Goal: Task Accomplishment & Management: Use online tool/utility

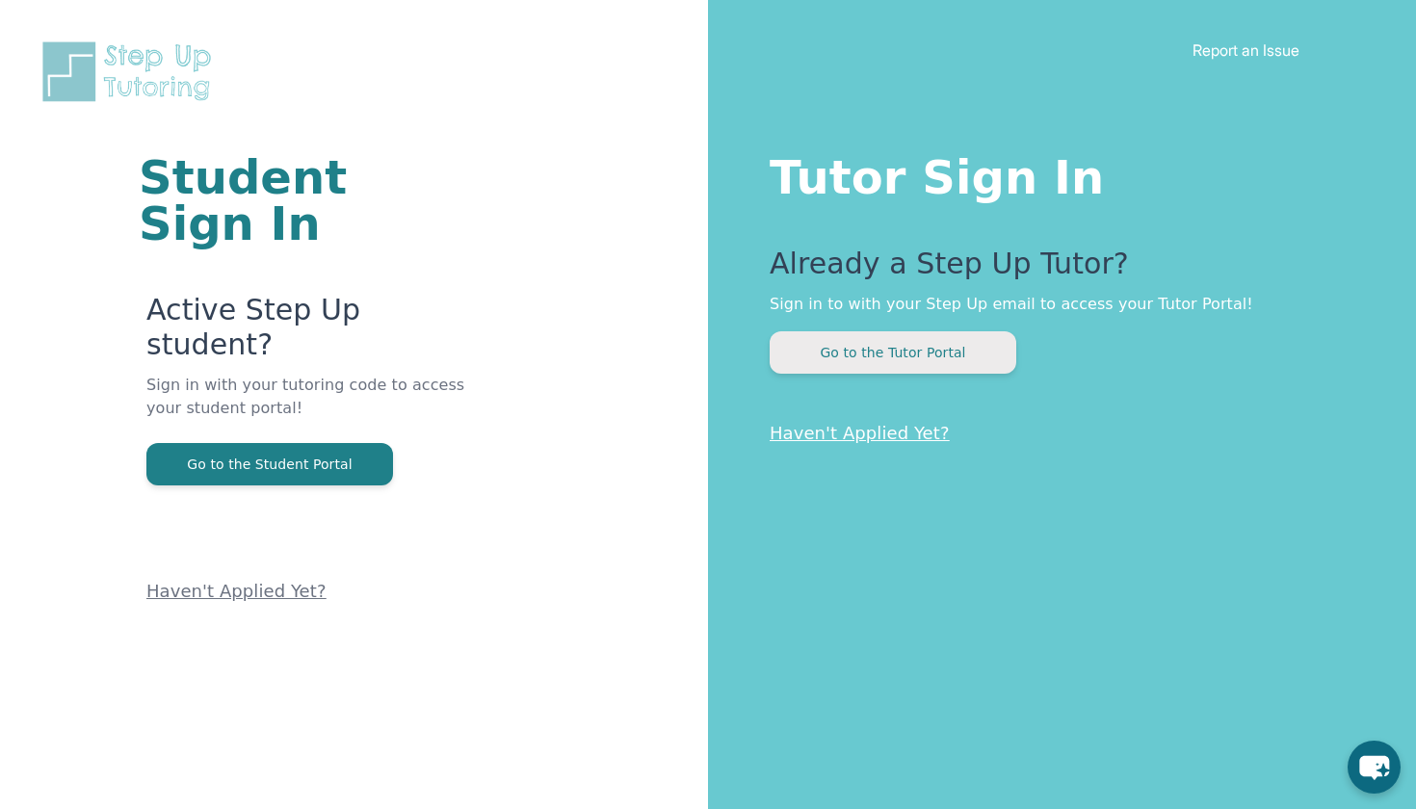
click at [882, 364] on button "Go to the Tutor Portal" at bounding box center [893, 352] width 247 height 42
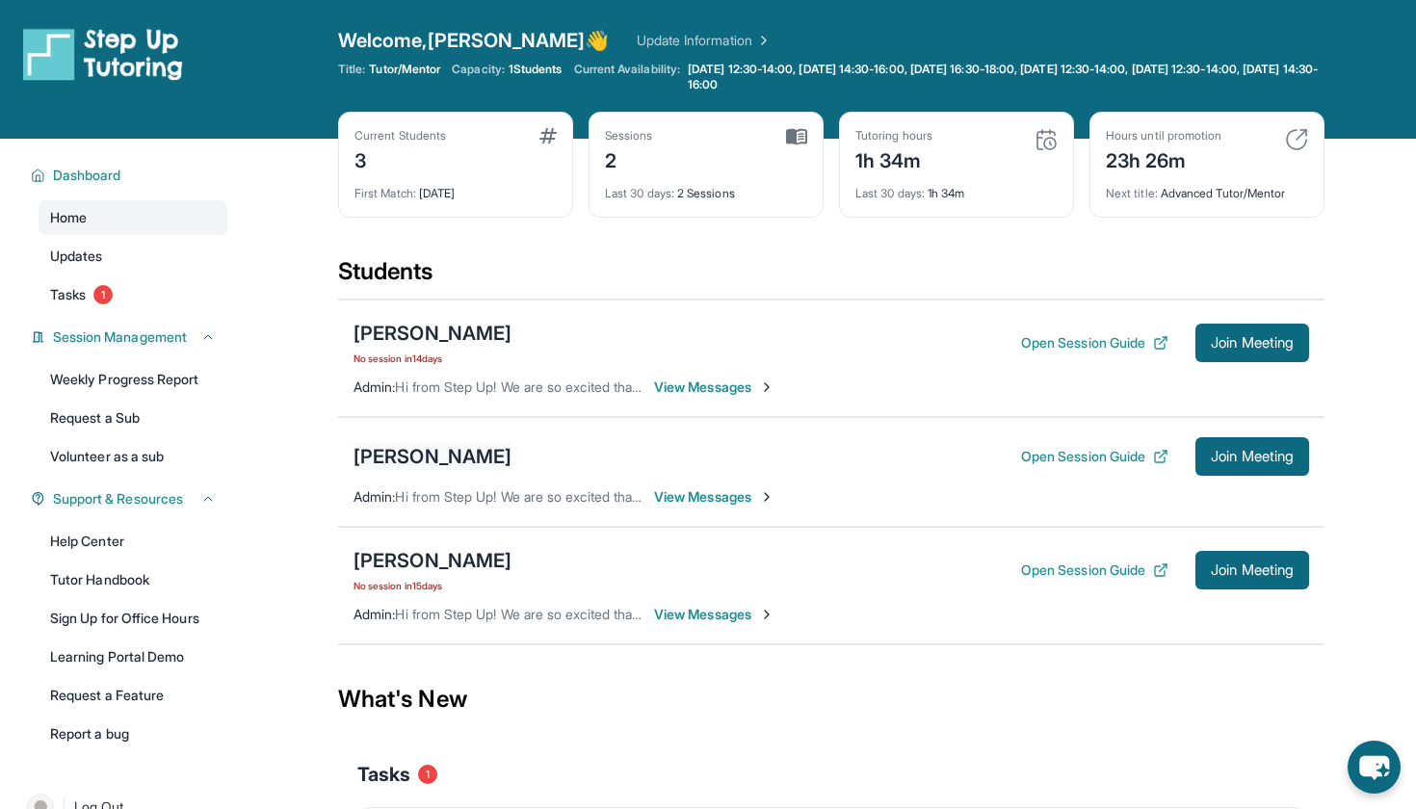
click at [438, 456] on div "[PERSON_NAME]" at bounding box center [433, 456] width 158 height 27
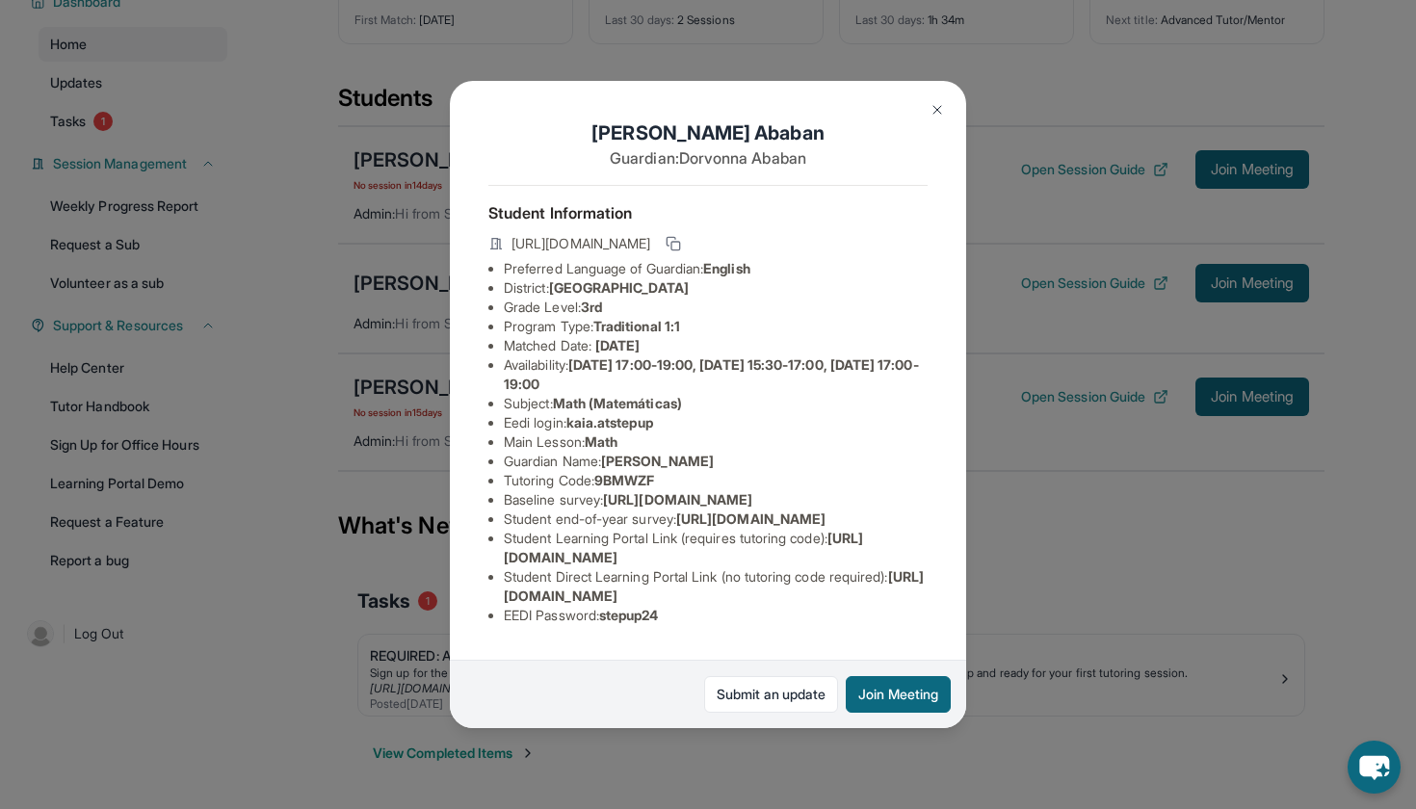
scroll to position [173, 0]
click at [1122, 548] on div "[PERSON_NAME] Guardian: [PERSON_NAME] Student Information [URL][DOMAIN_NAME] Pr…" at bounding box center [708, 404] width 1416 height 809
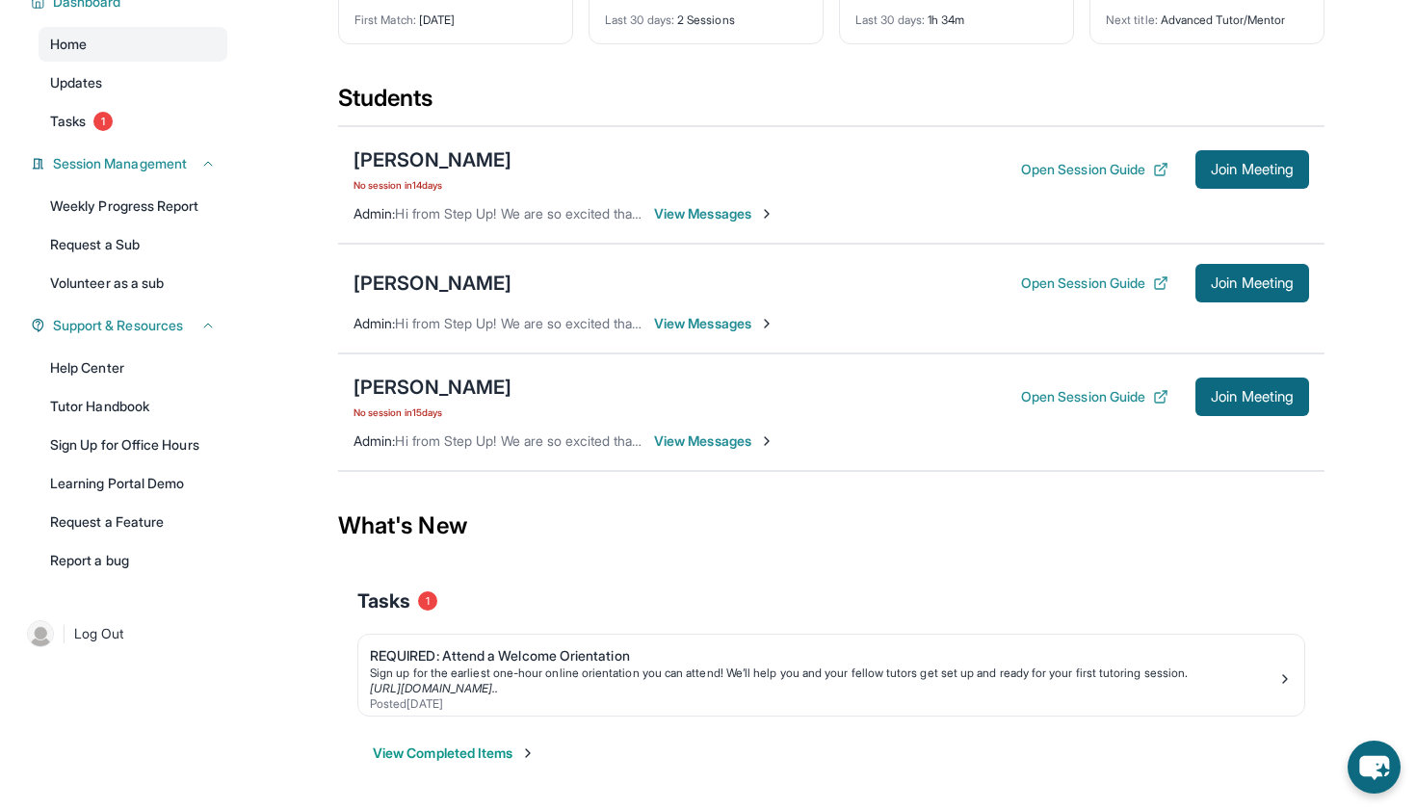
click at [720, 329] on span "View Messages" at bounding box center [714, 323] width 120 height 19
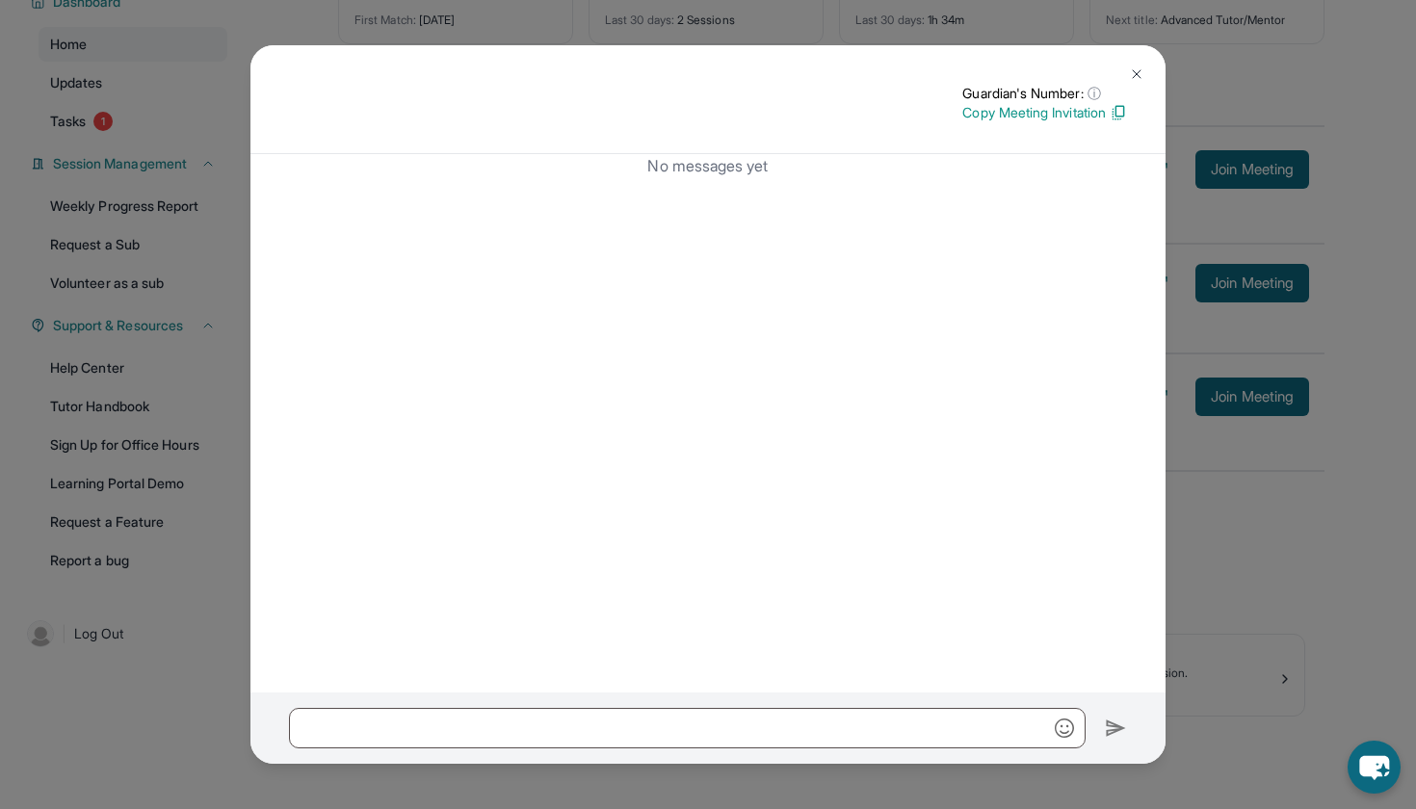
click at [1219, 62] on div "Guardian's Number: ⓘ This isn't the guardian's real number — it's a private for…" at bounding box center [708, 404] width 1416 height 809
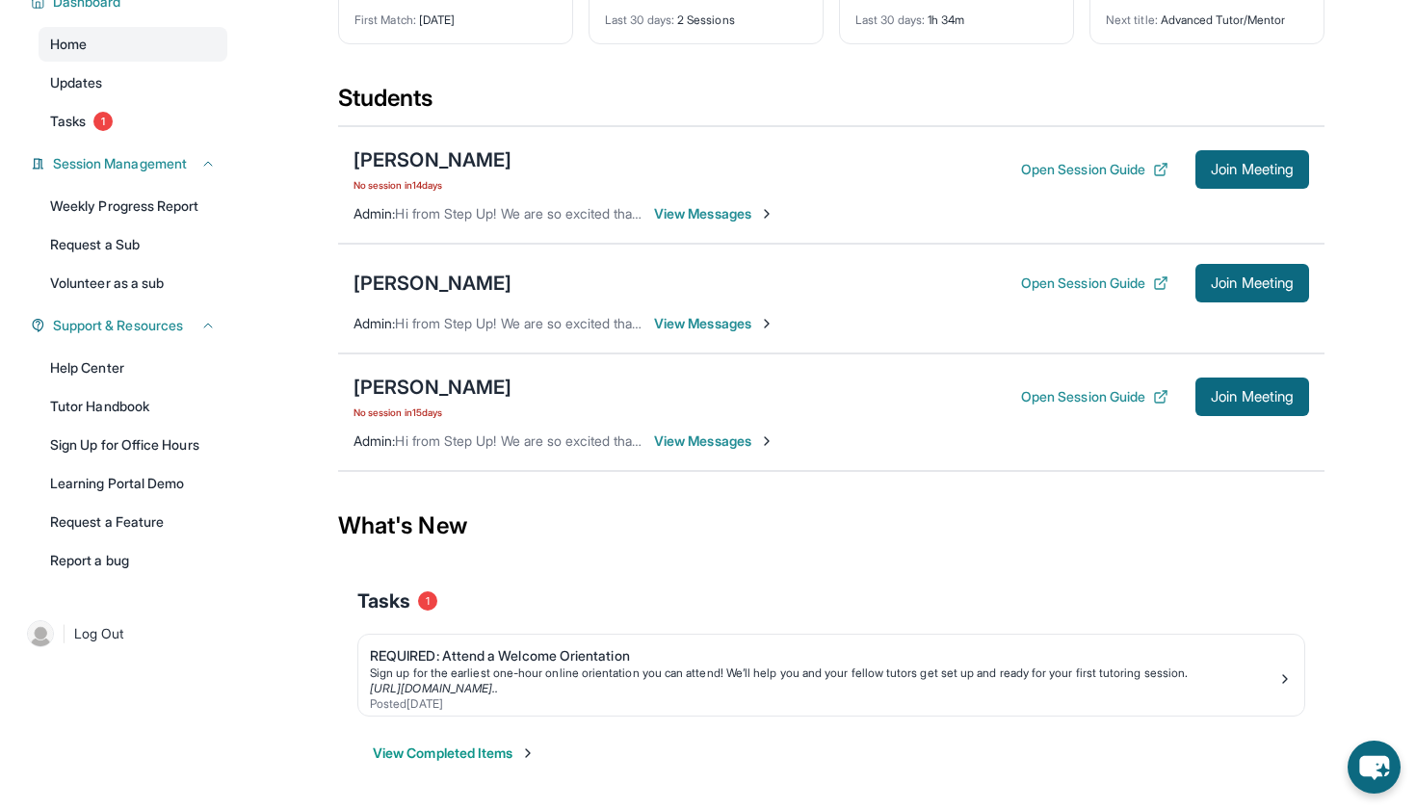
click at [676, 212] on span "View Messages" at bounding box center [714, 213] width 120 height 19
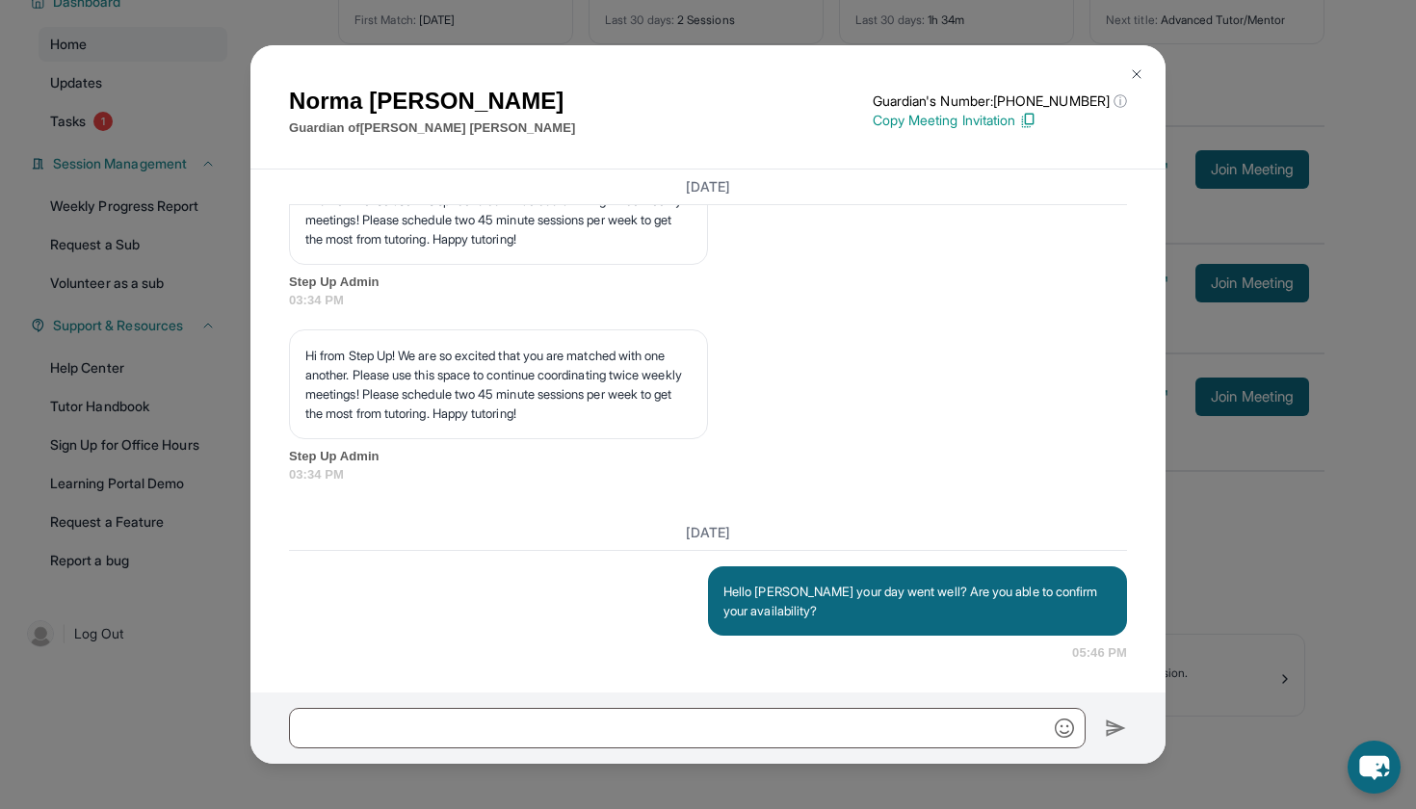
scroll to position [5143, 0]
click at [1311, 76] on div "Norma Barajas Guardian of Rebecca Barbosa Guardian's Number: +19789153851 ⓘ Thi…" at bounding box center [708, 404] width 1416 height 809
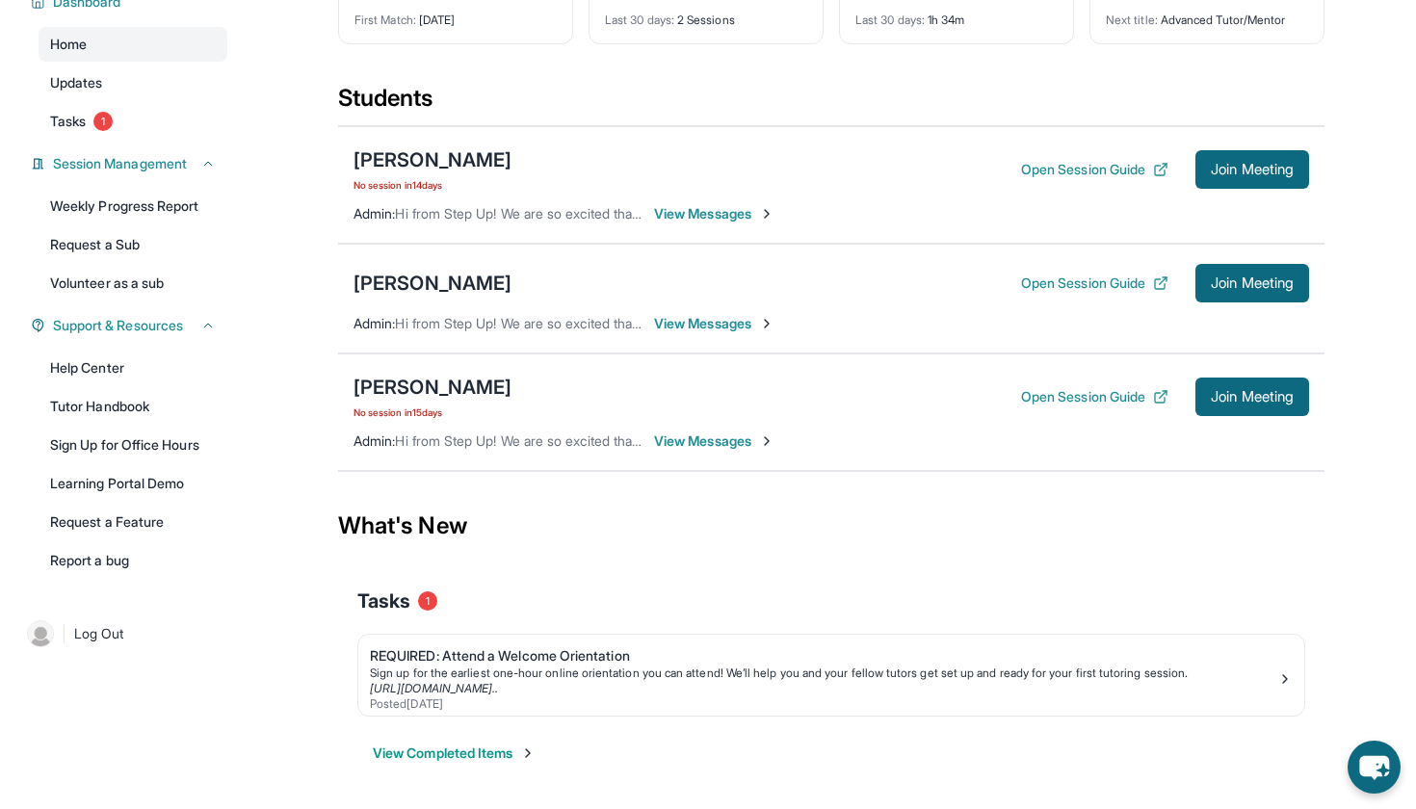
click at [714, 445] on span "View Messages" at bounding box center [714, 441] width 120 height 19
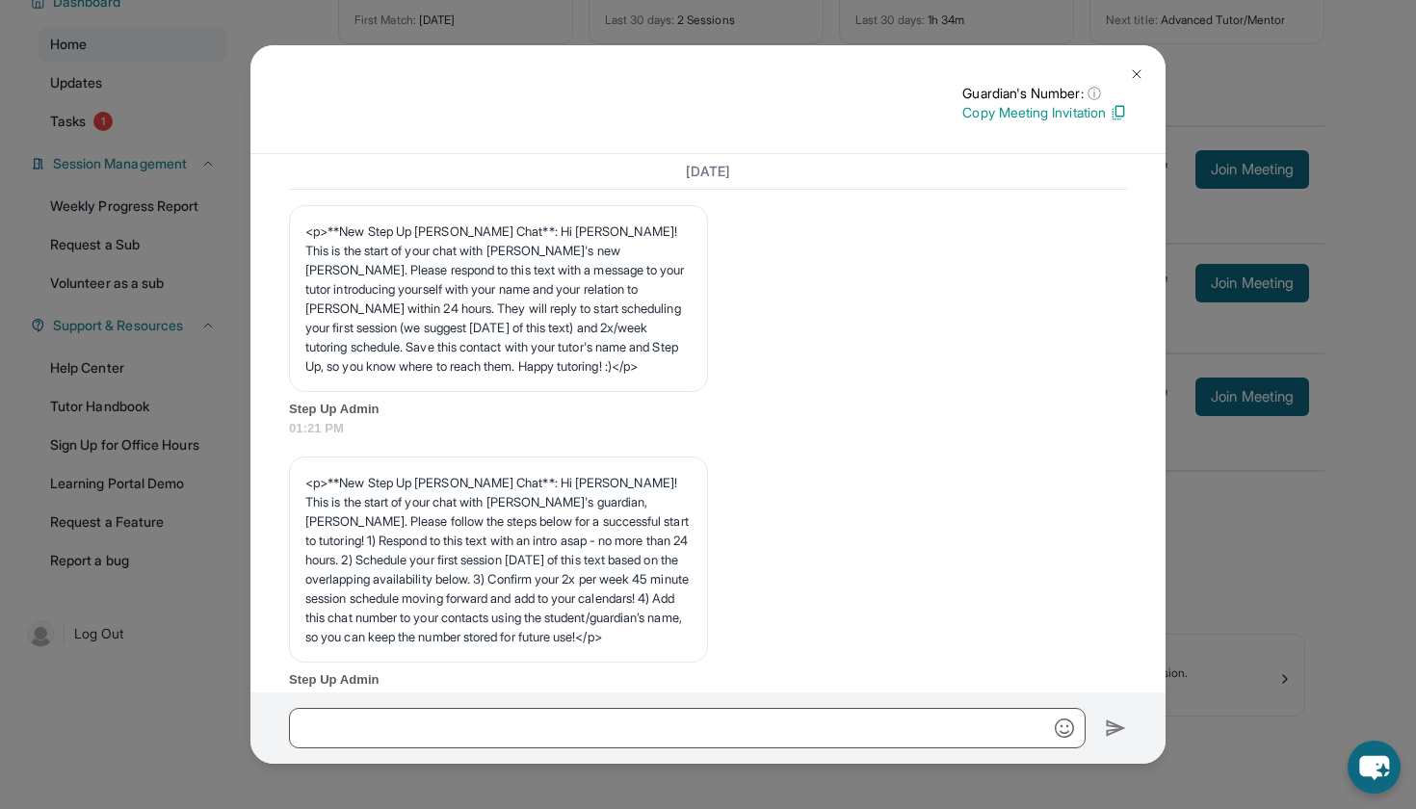
scroll to position [5000, 0]
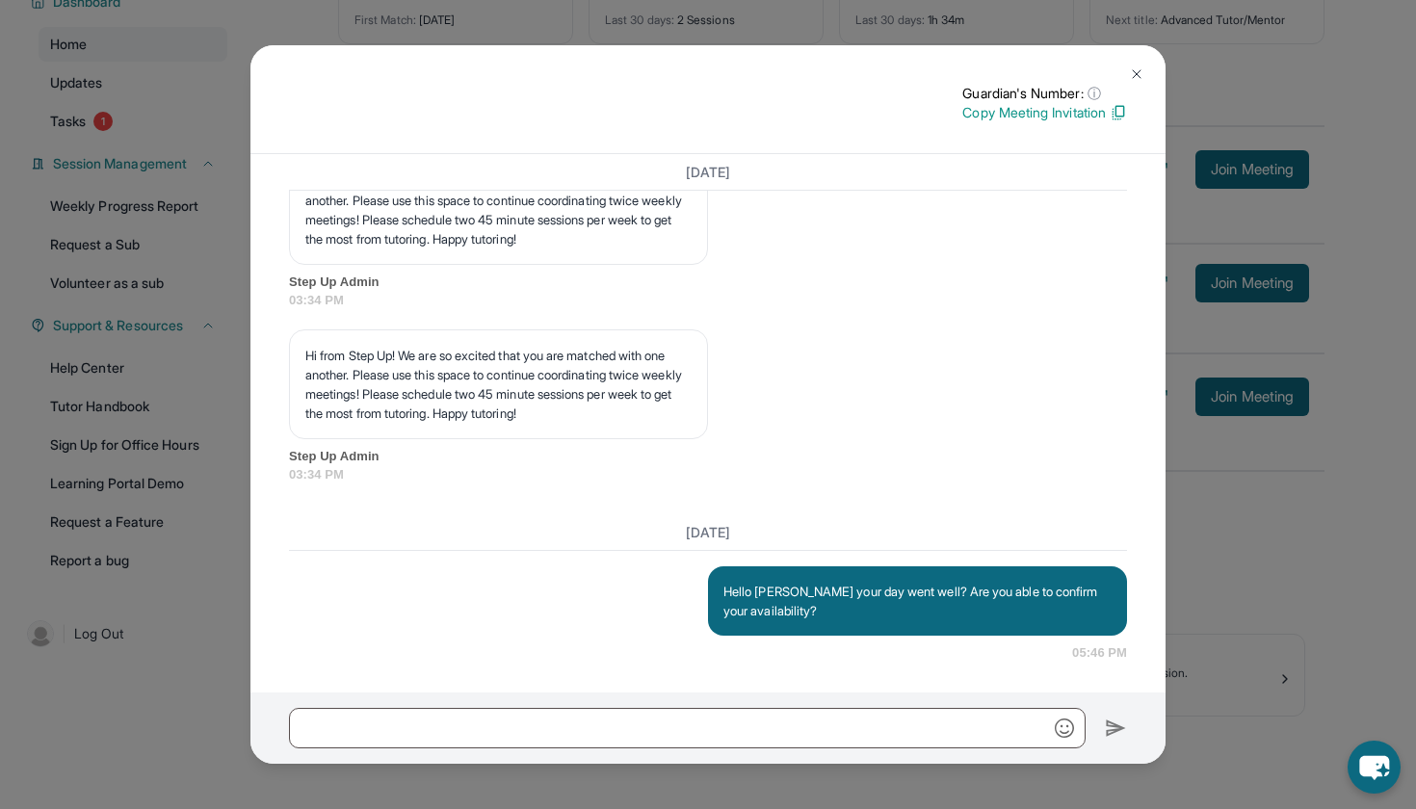
click at [1319, 53] on div "Guardian's Number: ⓘ This isn't the guardian's real number — it's a private for…" at bounding box center [708, 404] width 1416 height 809
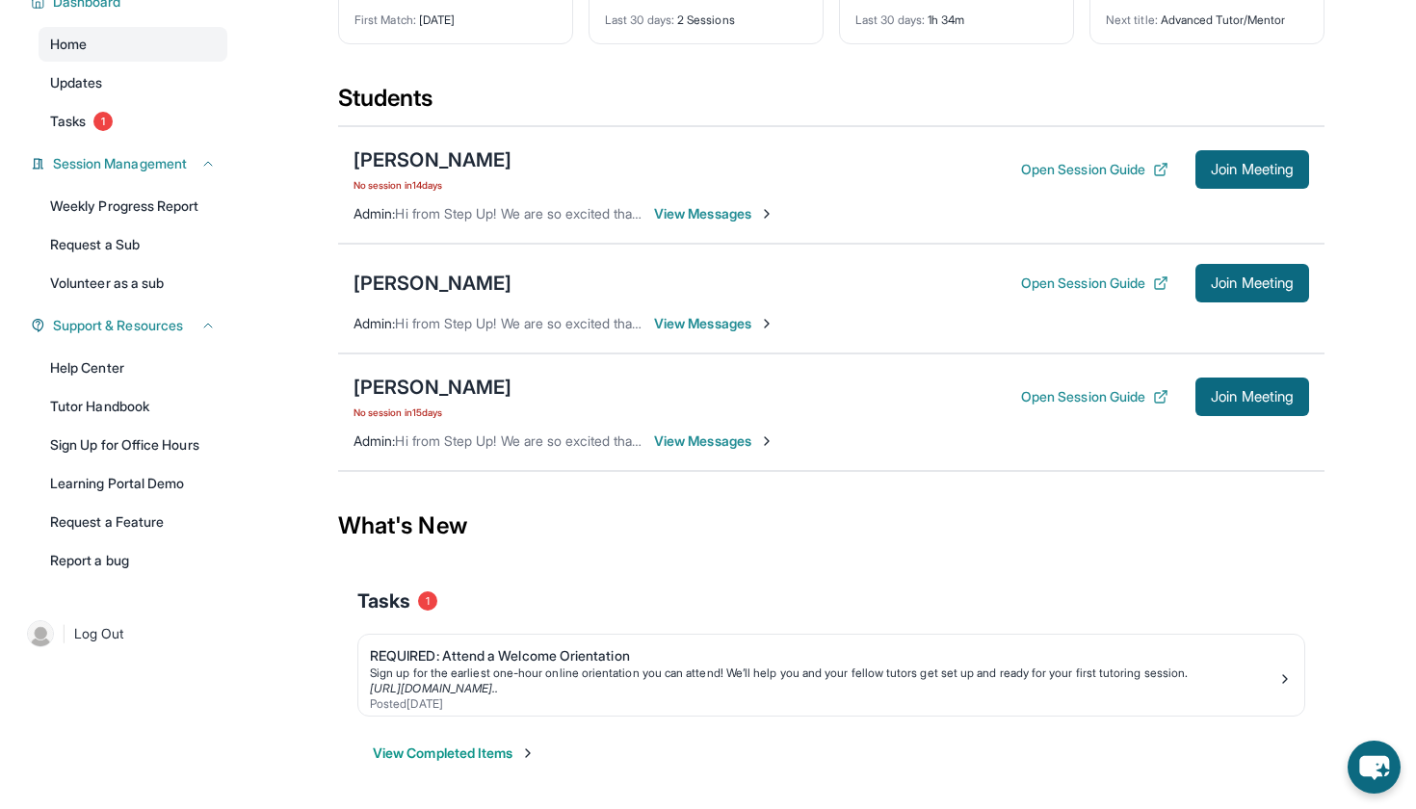
click at [720, 318] on span "View Messages" at bounding box center [714, 323] width 120 height 19
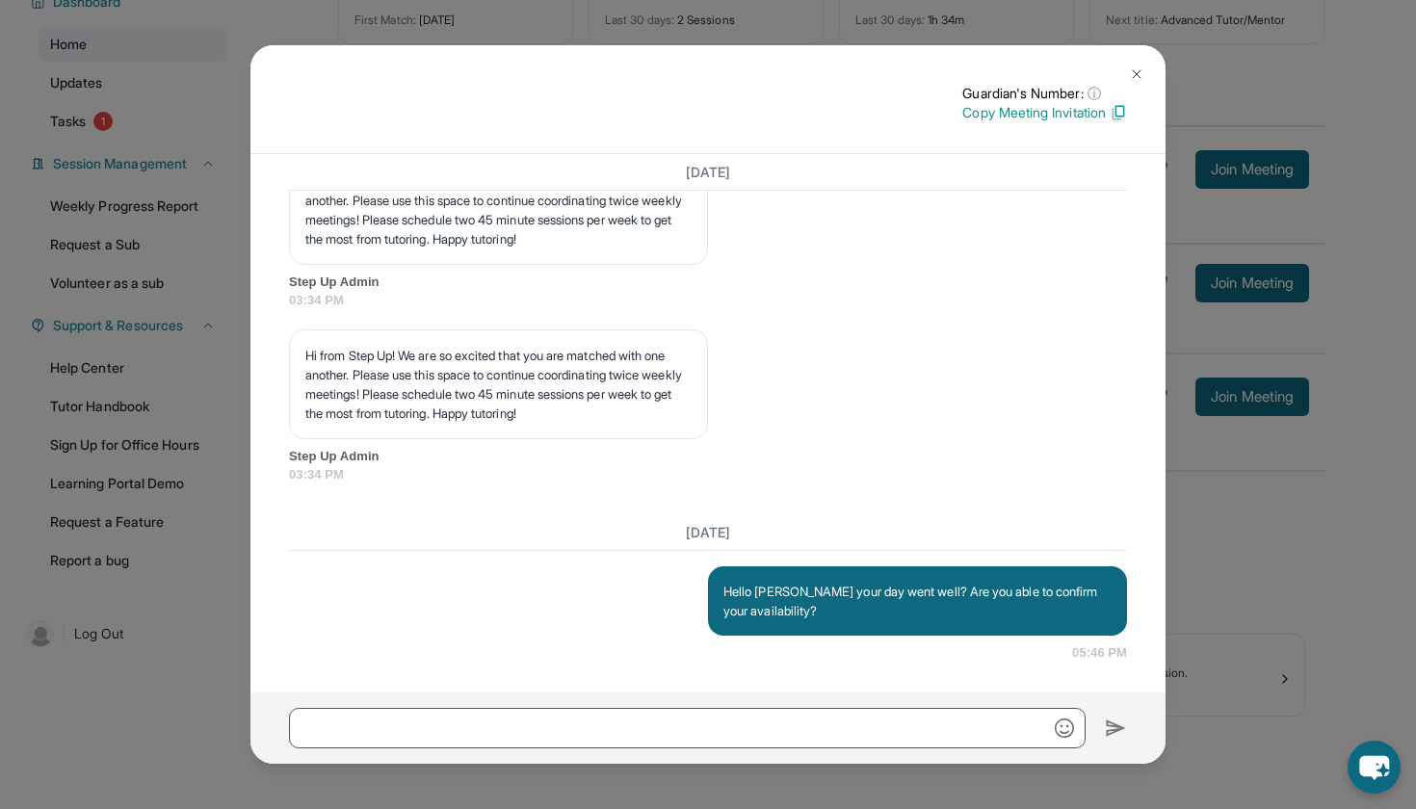
click at [1205, 107] on div "Guardian's Number: ⓘ This isn't the guardian's real number — it's a private for…" at bounding box center [708, 404] width 1416 height 809
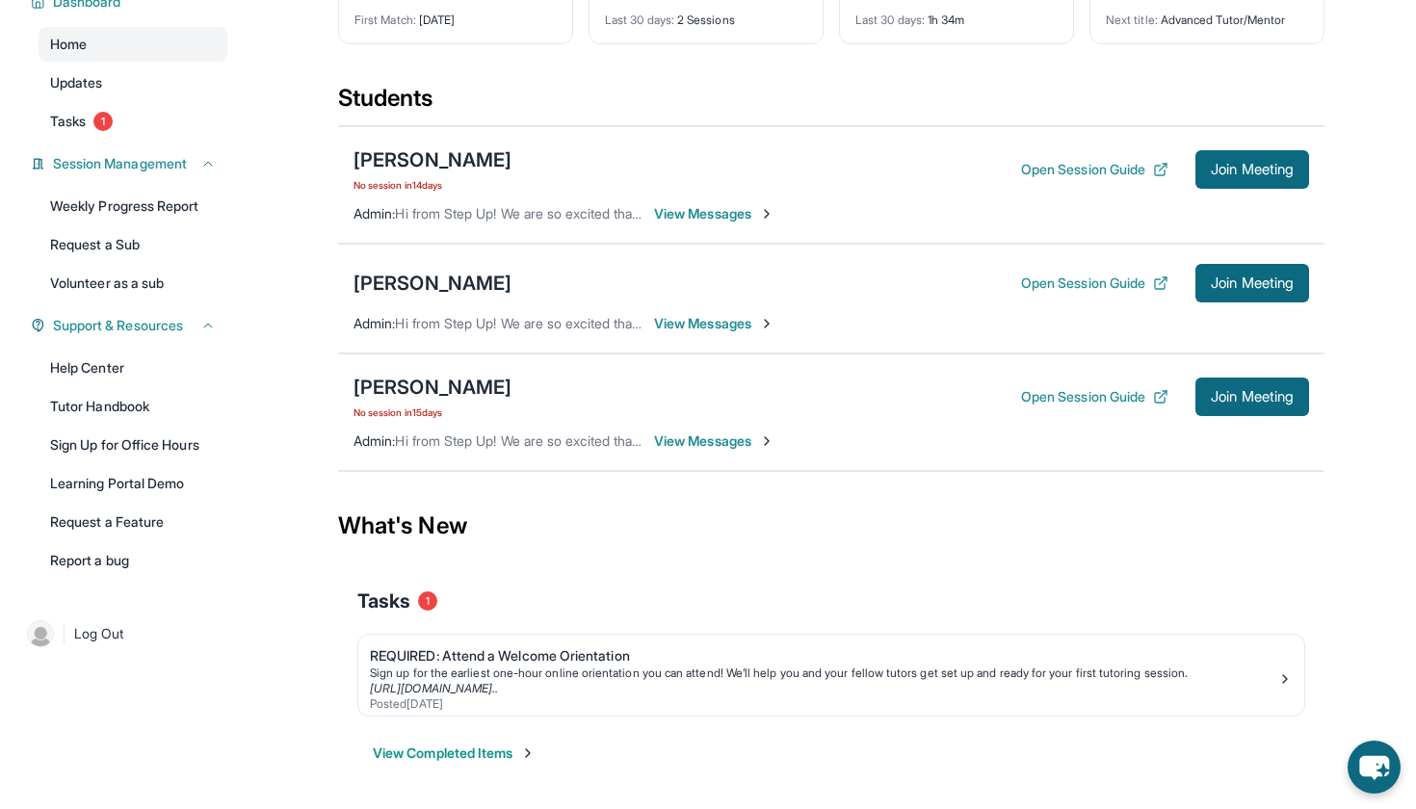
click at [703, 318] on span "View Messages" at bounding box center [714, 323] width 120 height 19
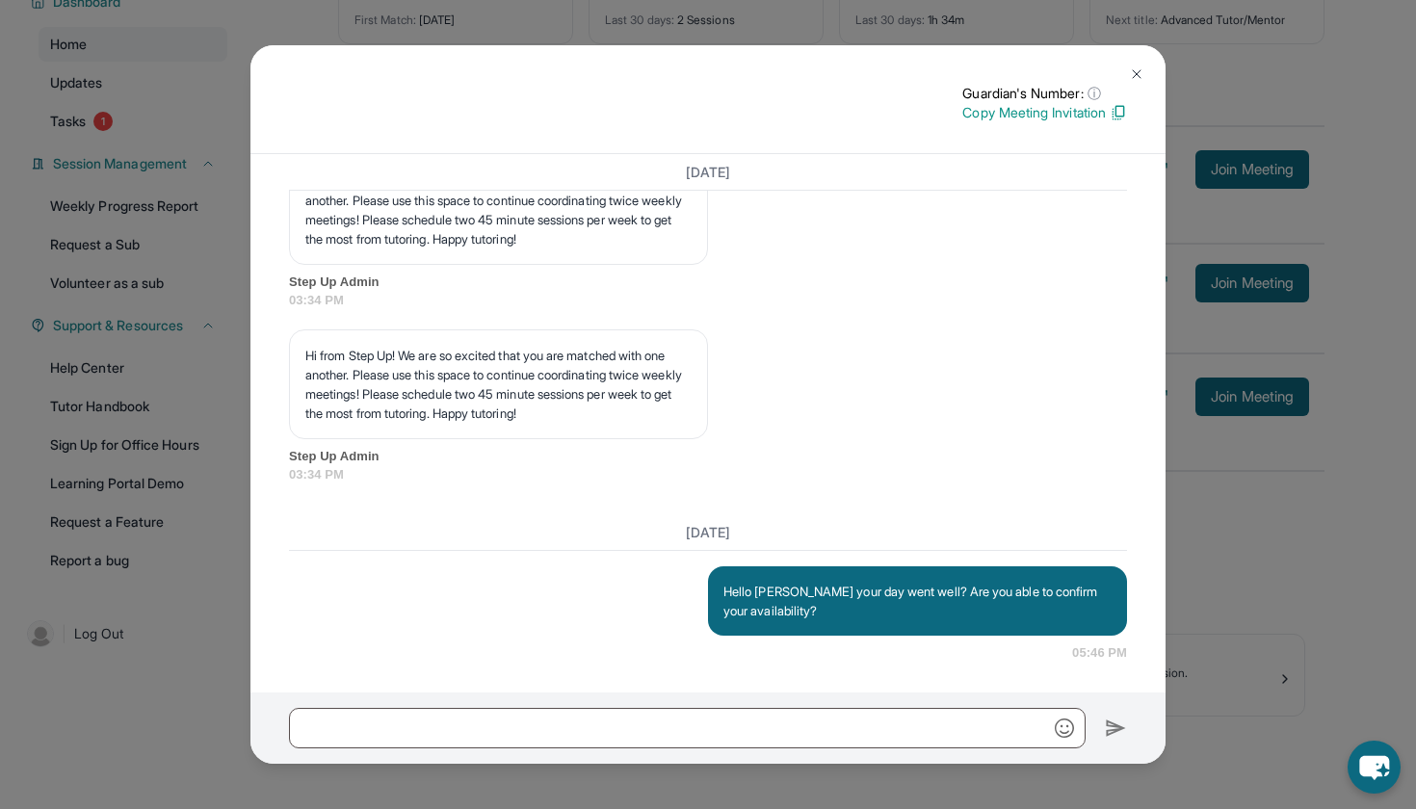
click at [1215, 56] on div "Guardian's Number: ⓘ This isn't the guardian's real number — it's a private for…" at bounding box center [708, 404] width 1416 height 809
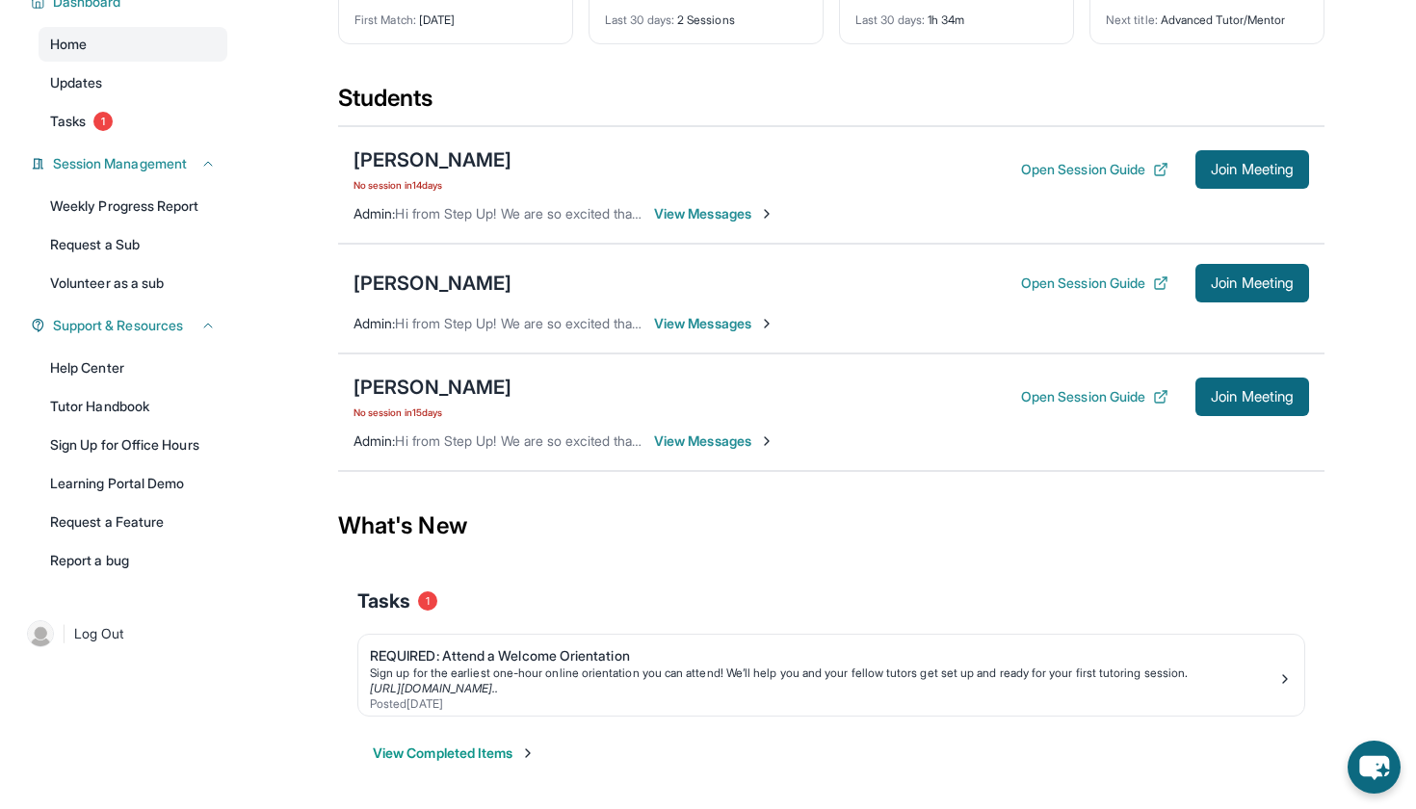
click at [703, 322] on span "View Messages" at bounding box center [714, 323] width 120 height 19
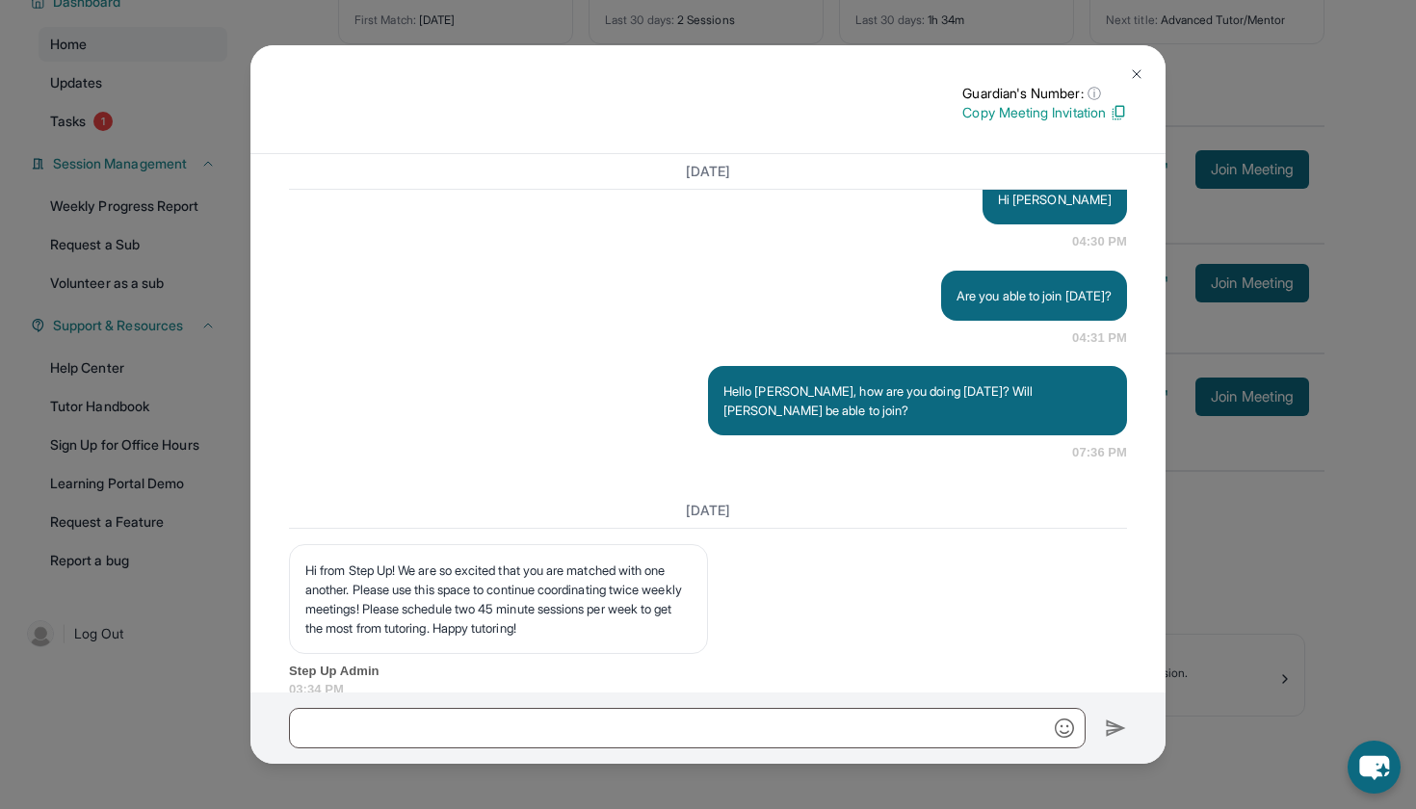
scroll to position [4625, 0]
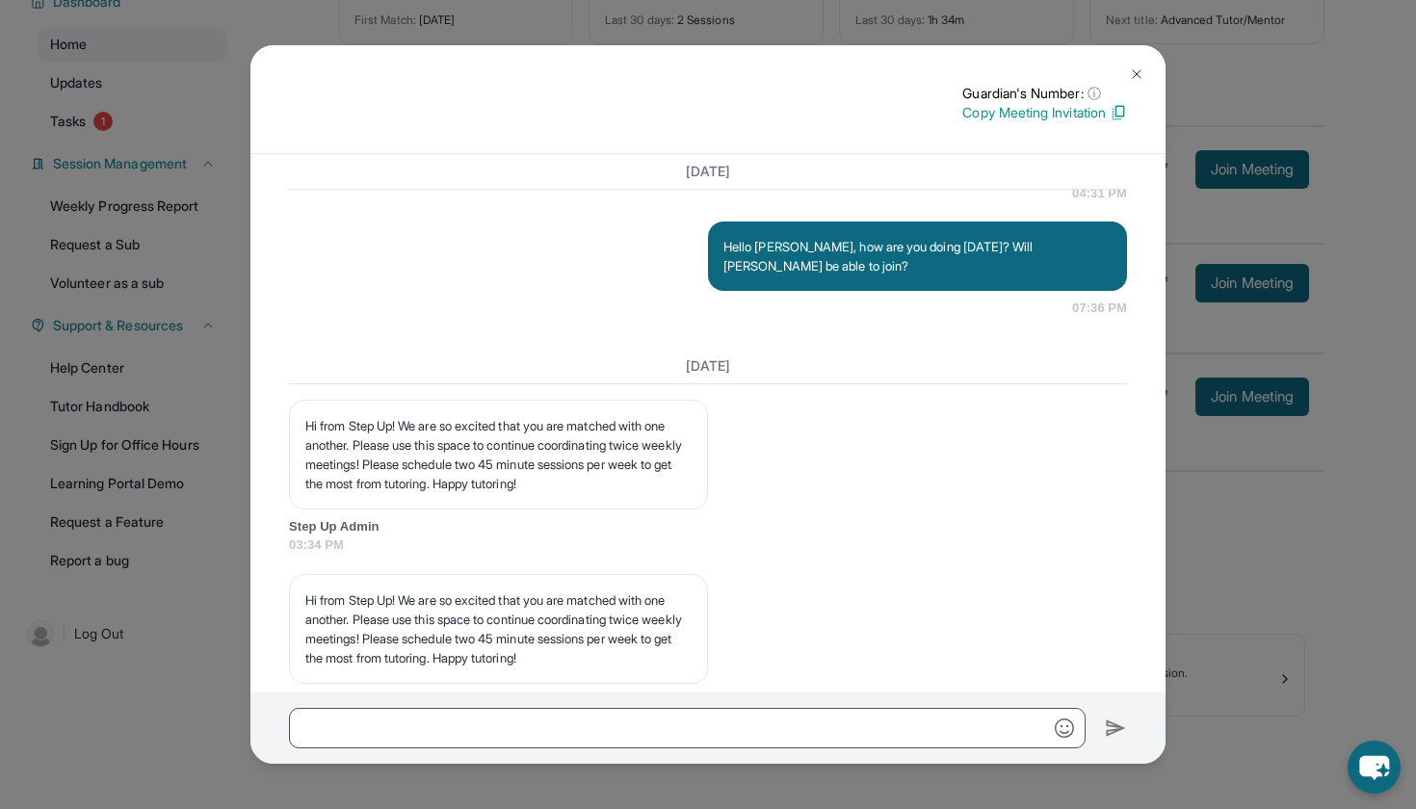
click at [1354, 103] on div "Guardian's Number: ⓘ This isn't the guardian's real number — it's a private for…" at bounding box center [708, 404] width 1416 height 809
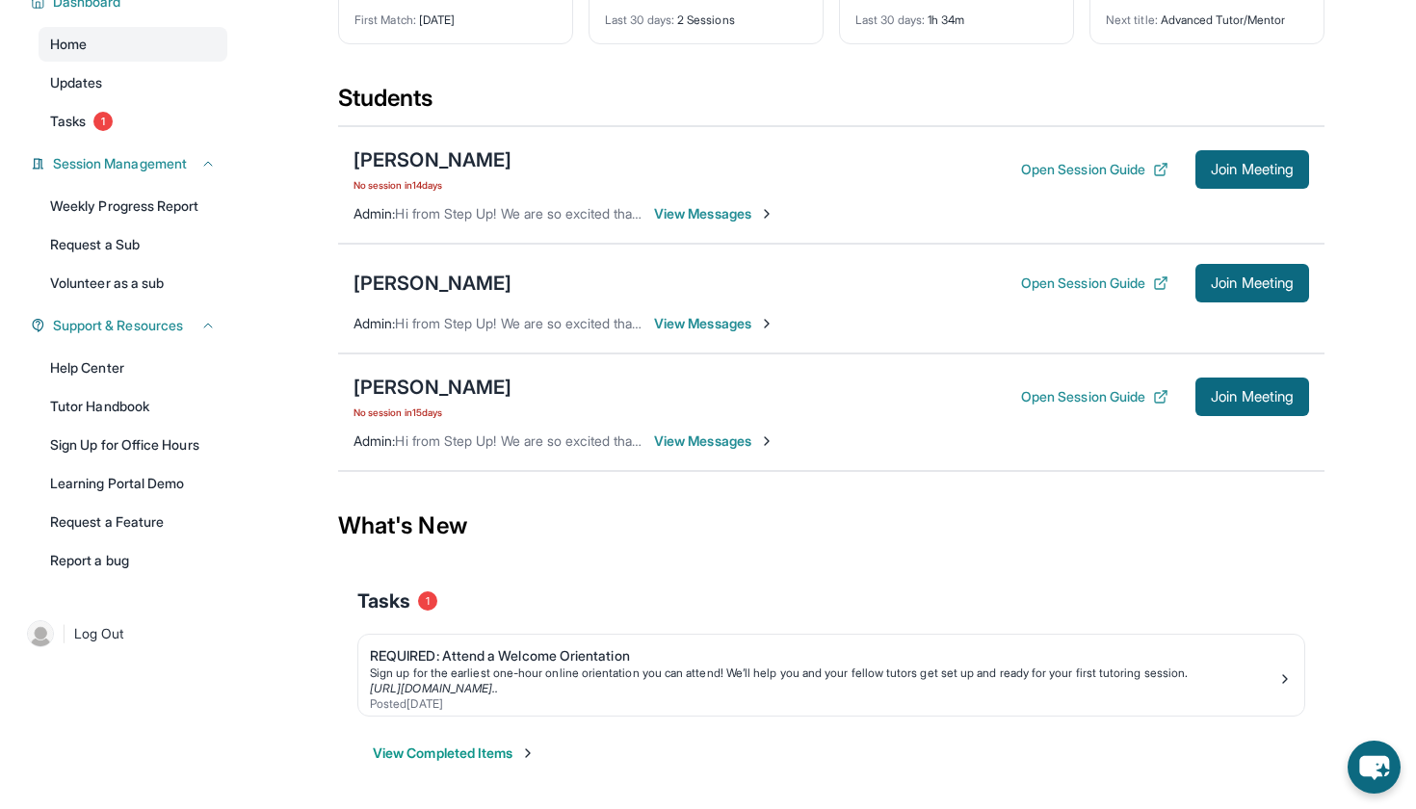
click at [730, 443] on span "View Messages" at bounding box center [714, 441] width 120 height 19
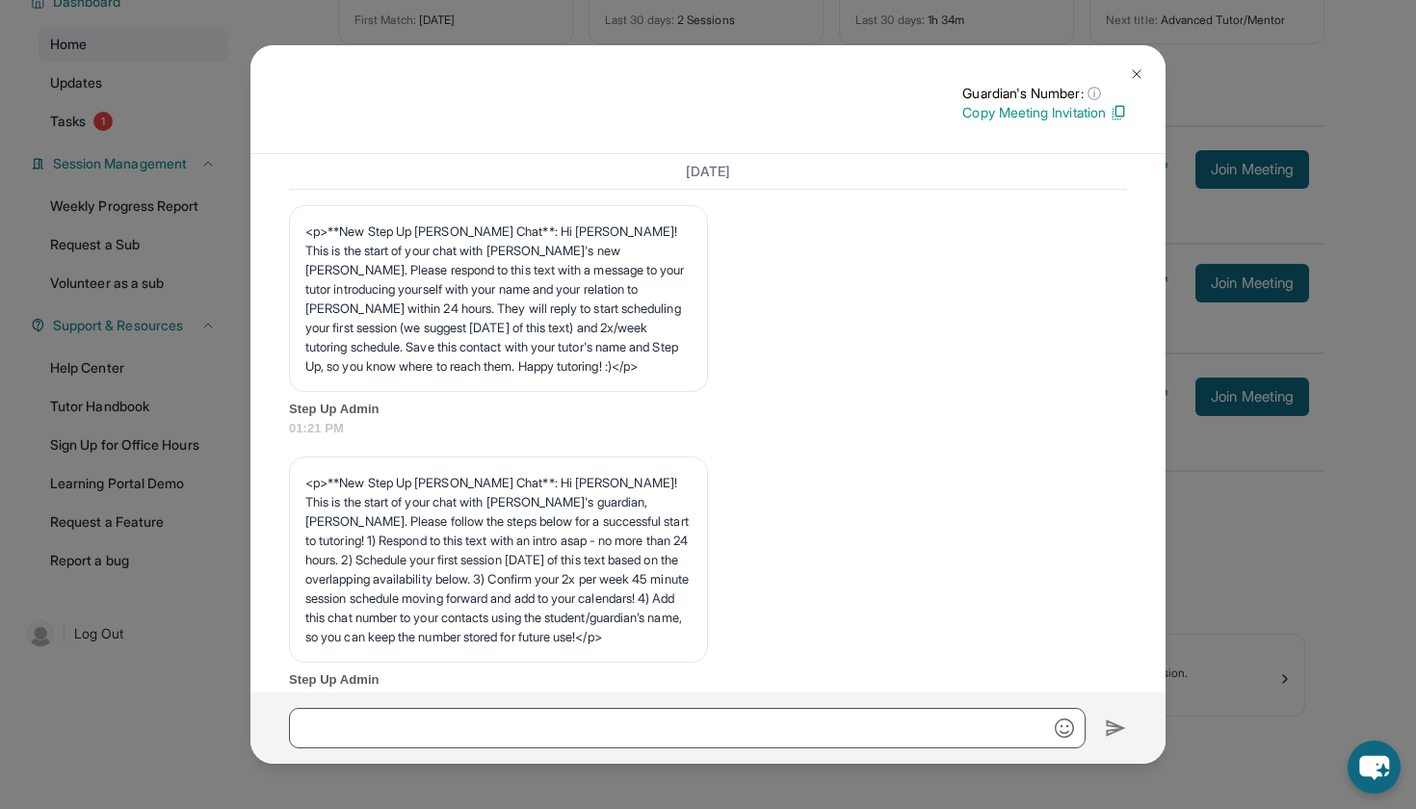
scroll to position [5000, 0]
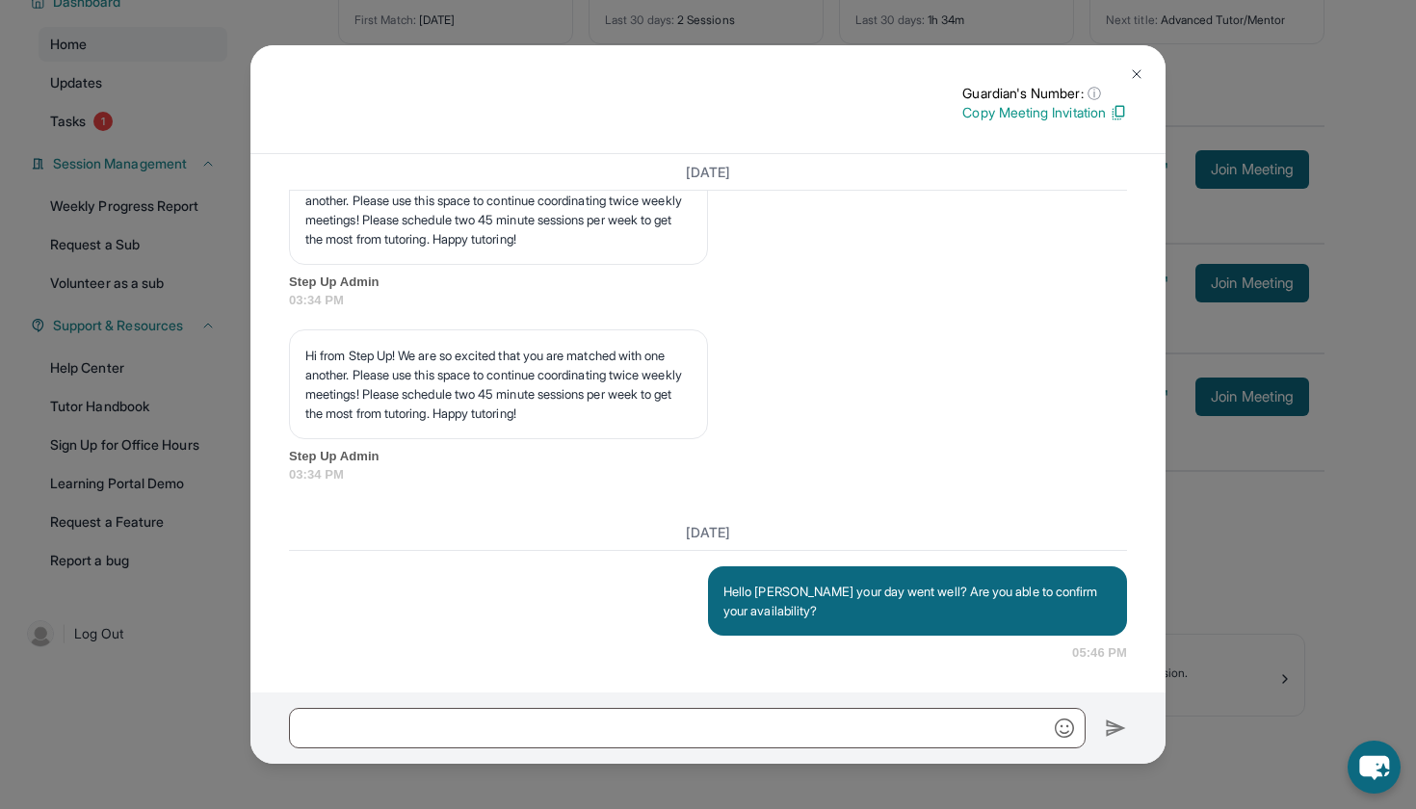
click at [1214, 215] on div "Guardian's Number: ⓘ This isn't the guardian's real number — it's a private for…" at bounding box center [708, 404] width 1416 height 809
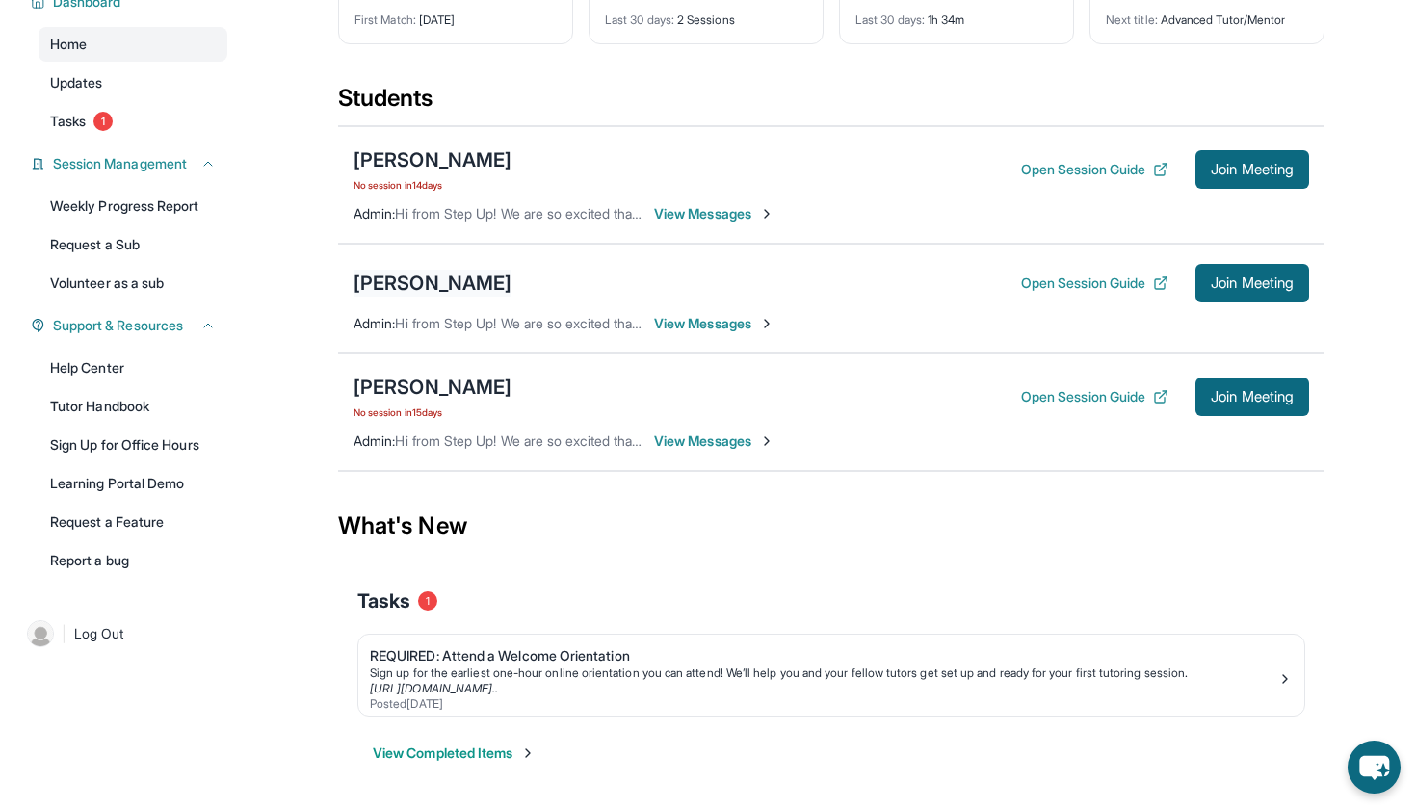
click at [380, 280] on div "[PERSON_NAME]" at bounding box center [433, 283] width 158 height 27
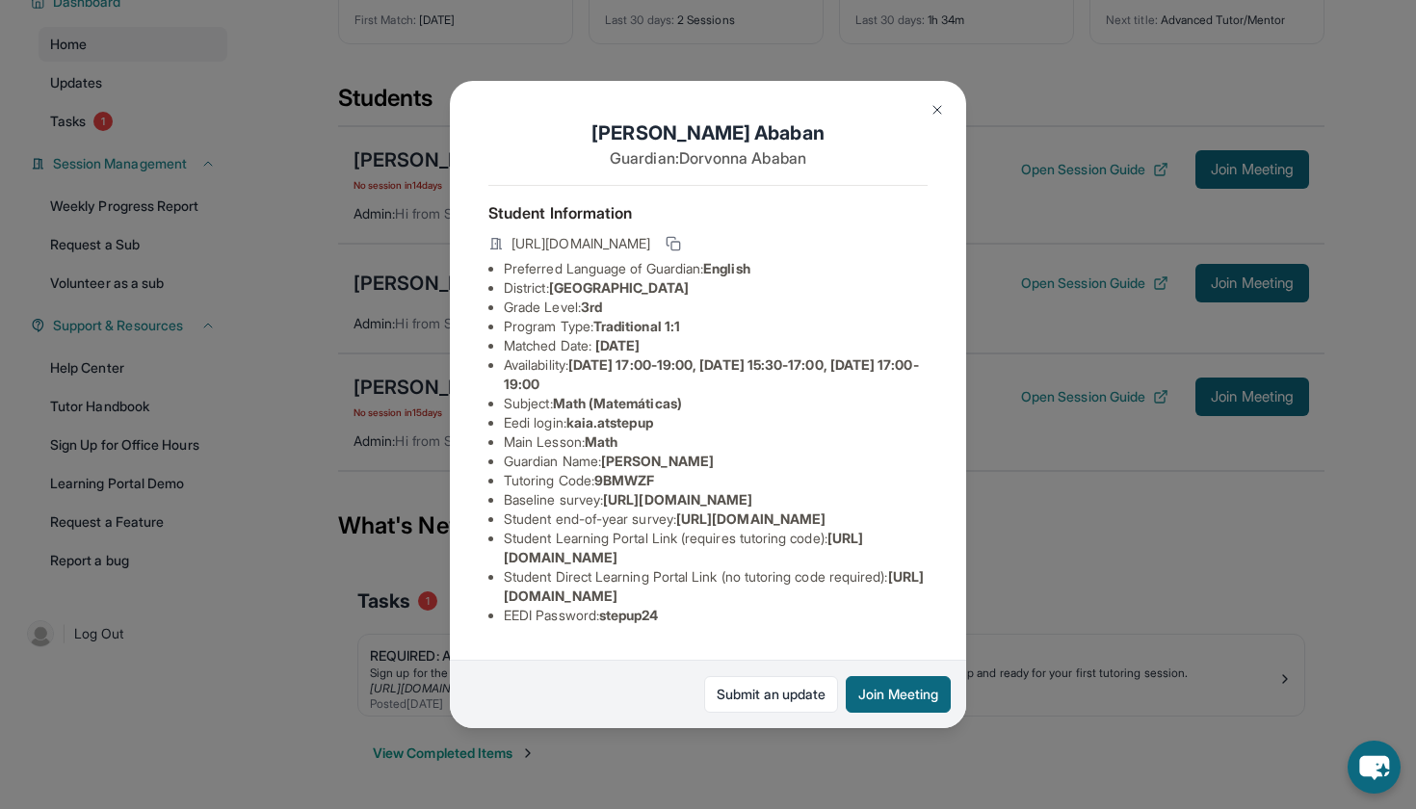
click at [992, 127] on div "Kai Ababan Guardian: Dorvonna Ababan Student Information https://student-portal…" at bounding box center [708, 404] width 1416 height 809
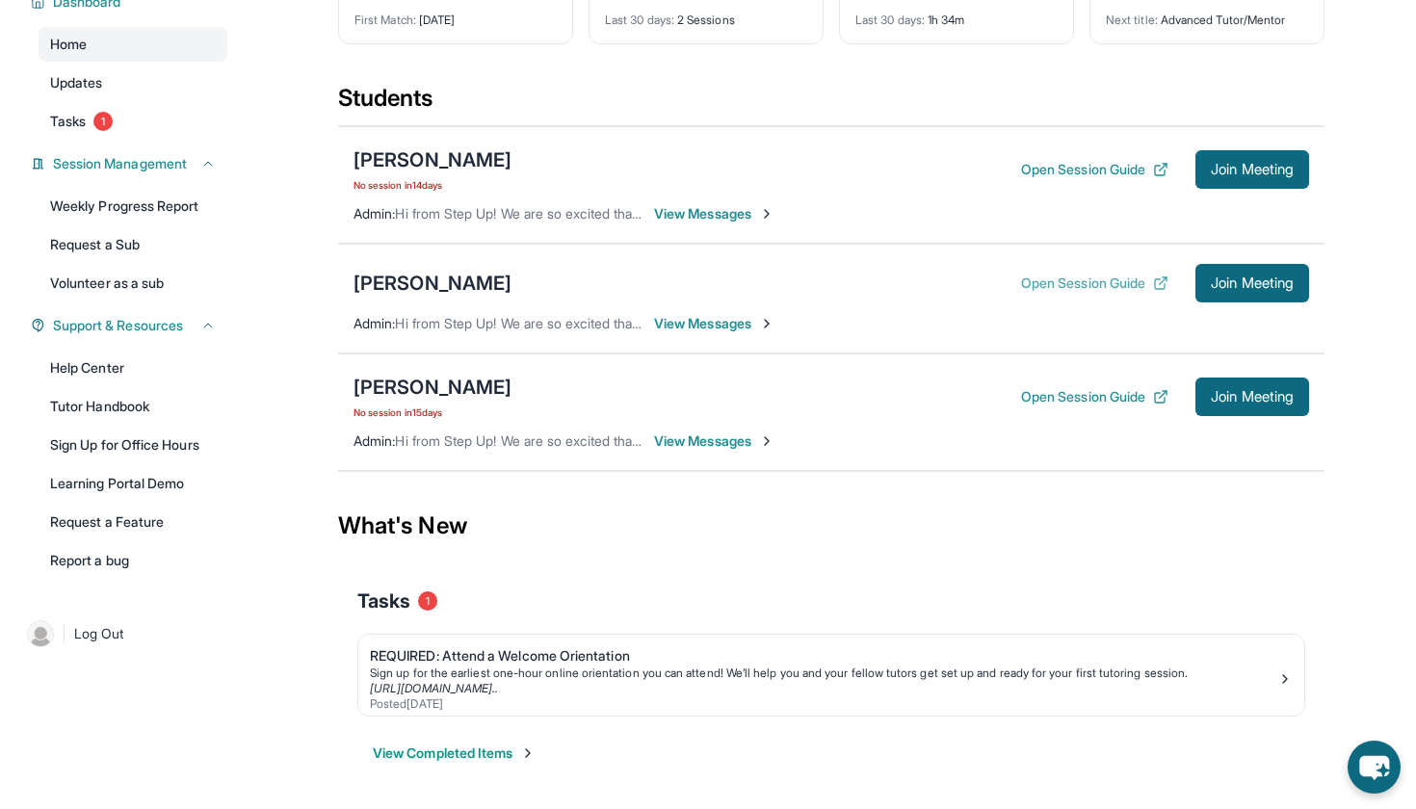
click at [1090, 279] on button "Open Session Guide" at bounding box center [1094, 283] width 147 height 19
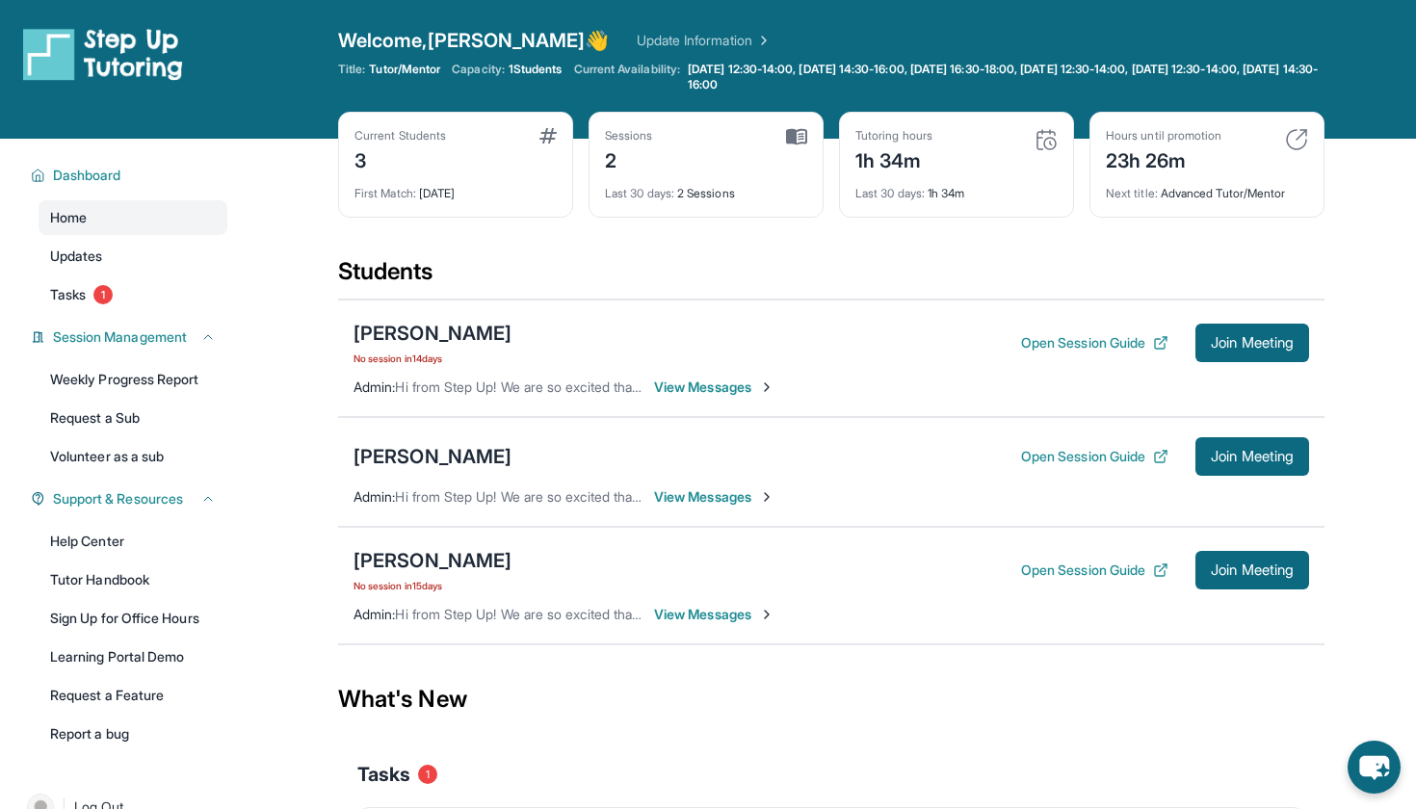
scroll to position [0, 0]
click at [404, 459] on div "[PERSON_NAME]" at bounding box center [433, 456] width 158 height 27
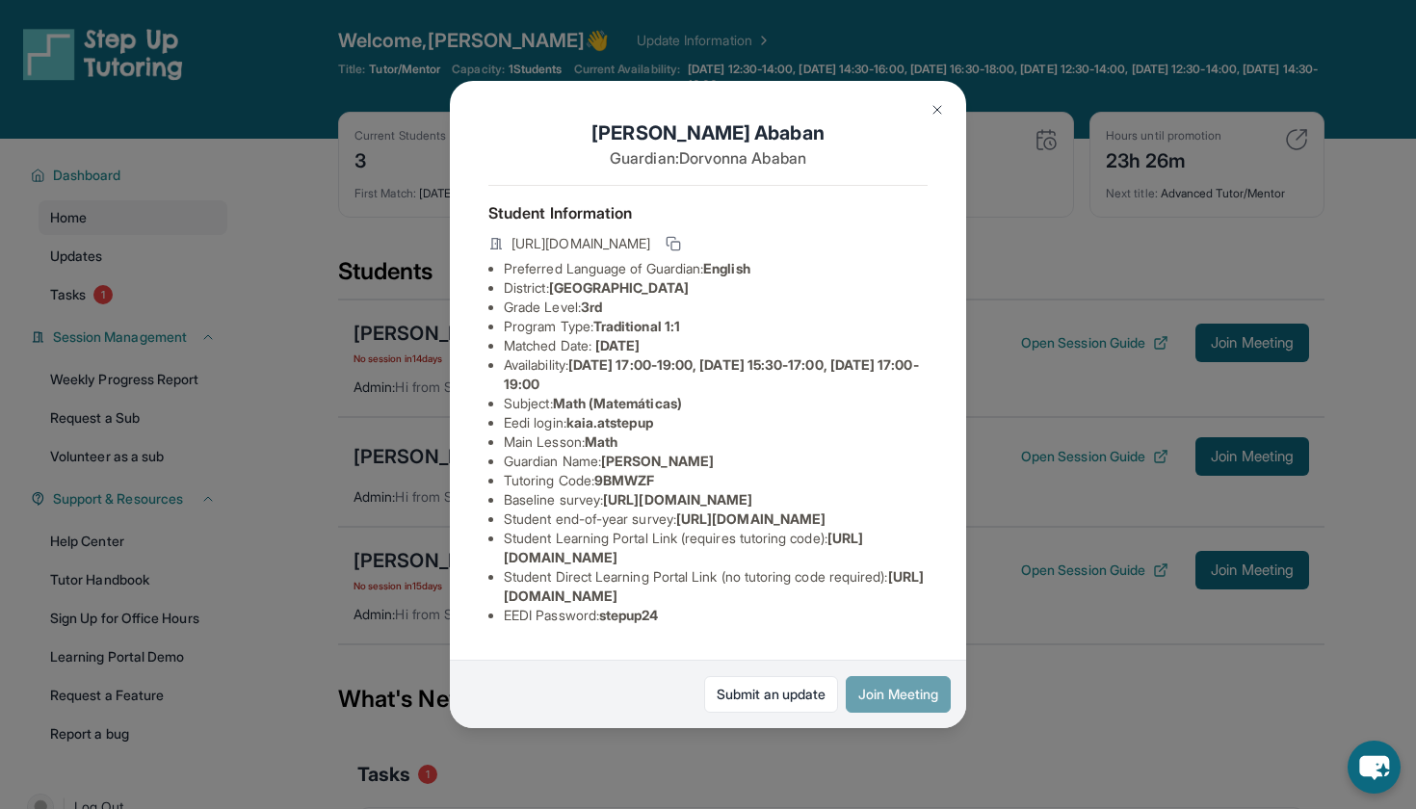
click at [890, 695] on button "Join Meeting" at bounding box center [898, 694] width 105 height 37
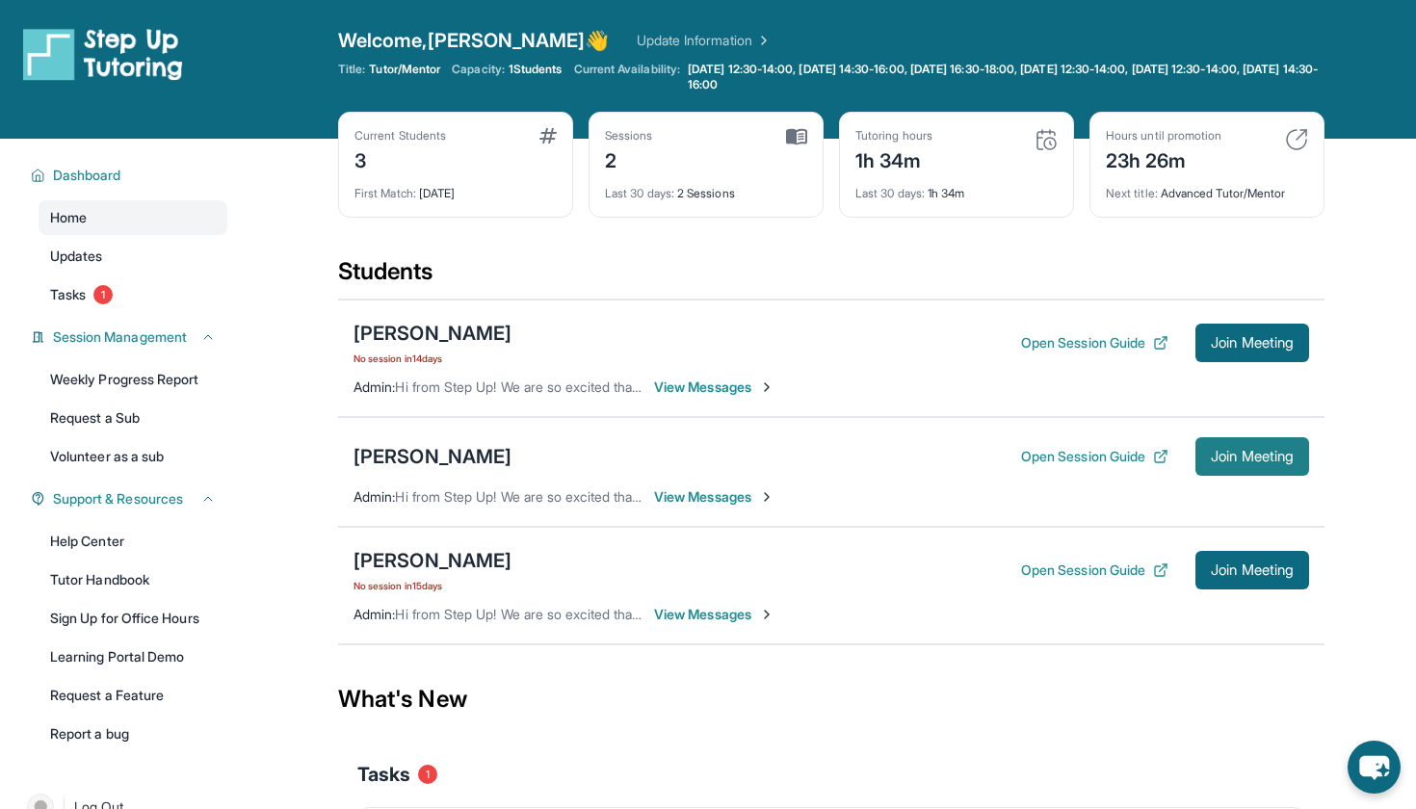
click at [1247, 465] on button "Join Meeting" at bounding box center [1253, 456] width 114 height 39
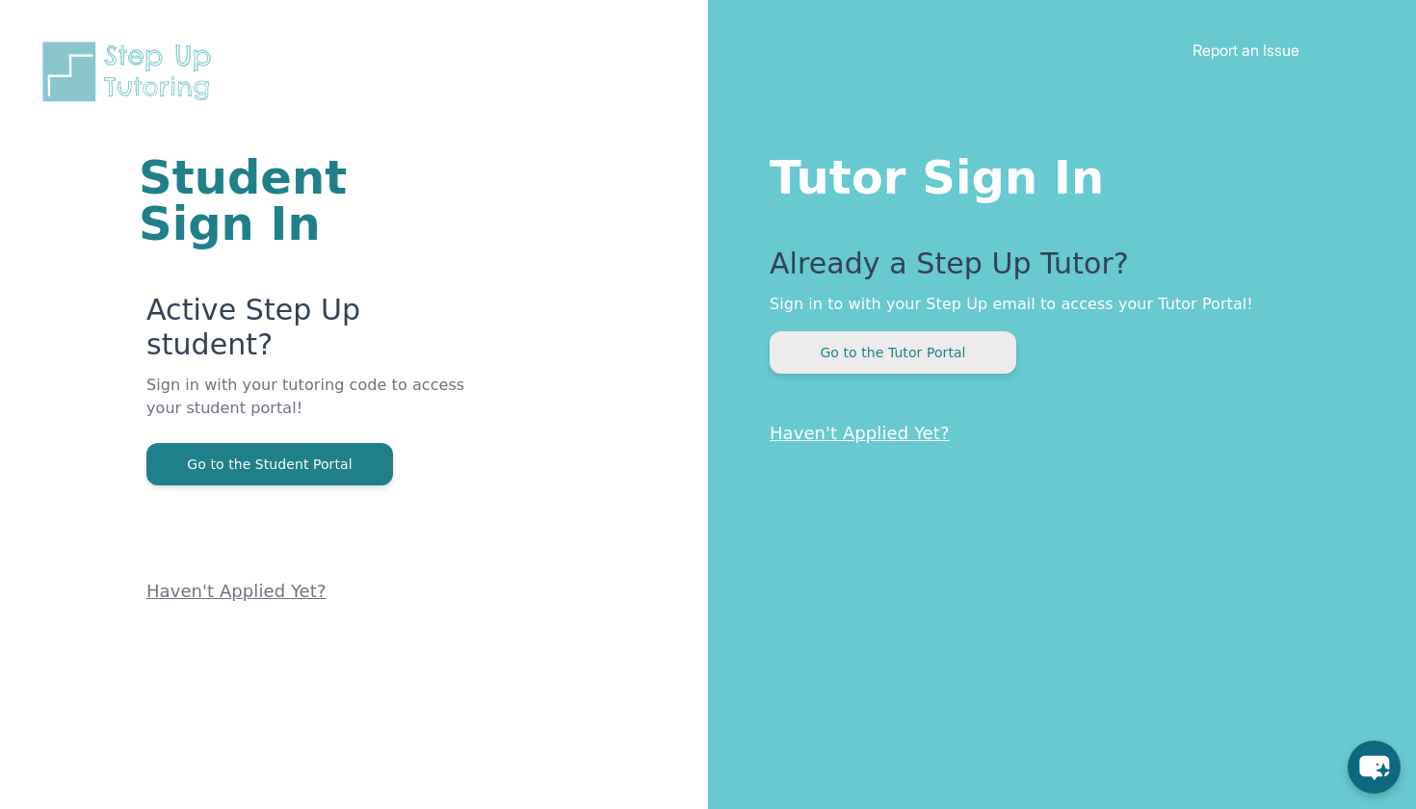
click at [891, 360] on button "Go to the Tutor Portal" at bounding box center [893, 352] width 247 height 42
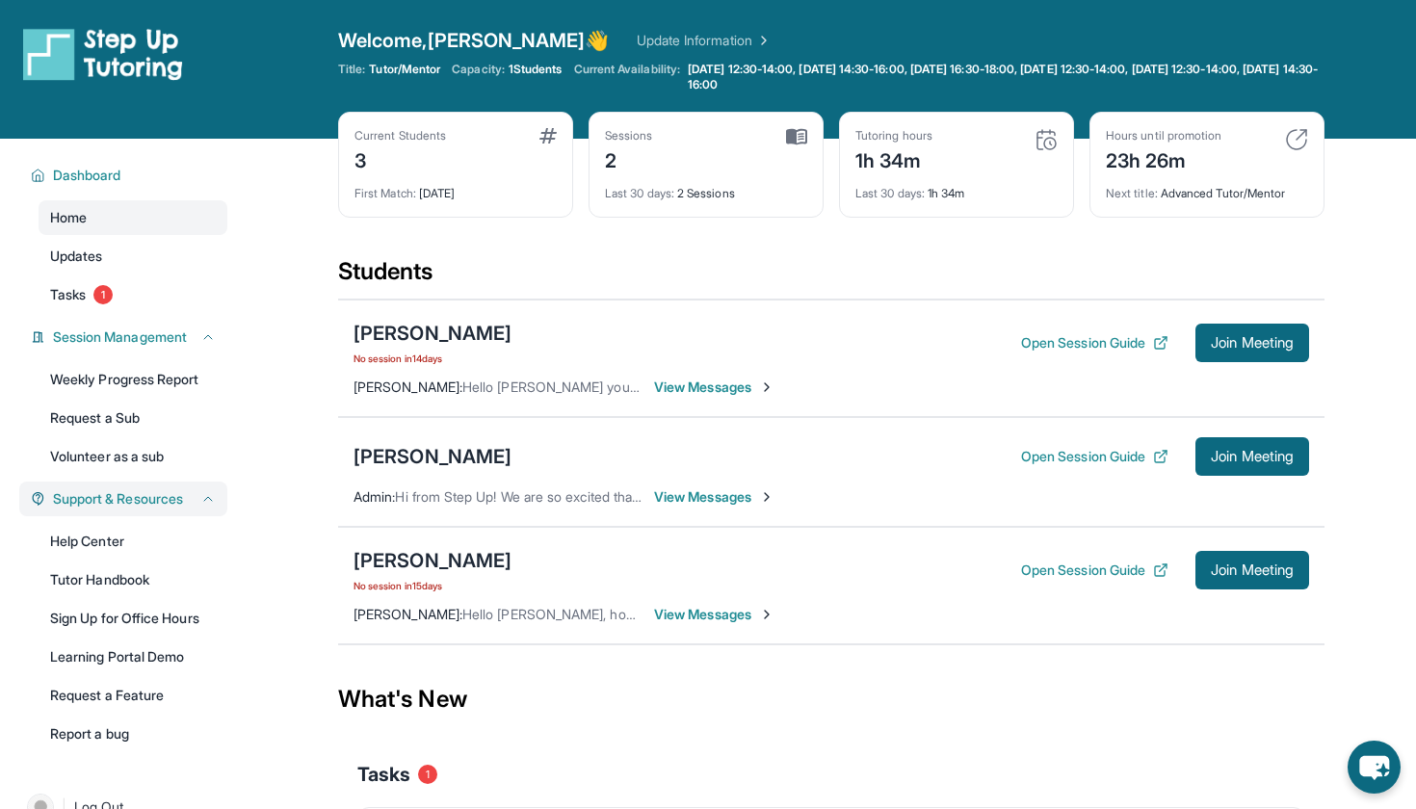
click at [115, 506] on span "Support & Resources" at bounding box center [118, 498] width 130 height 19
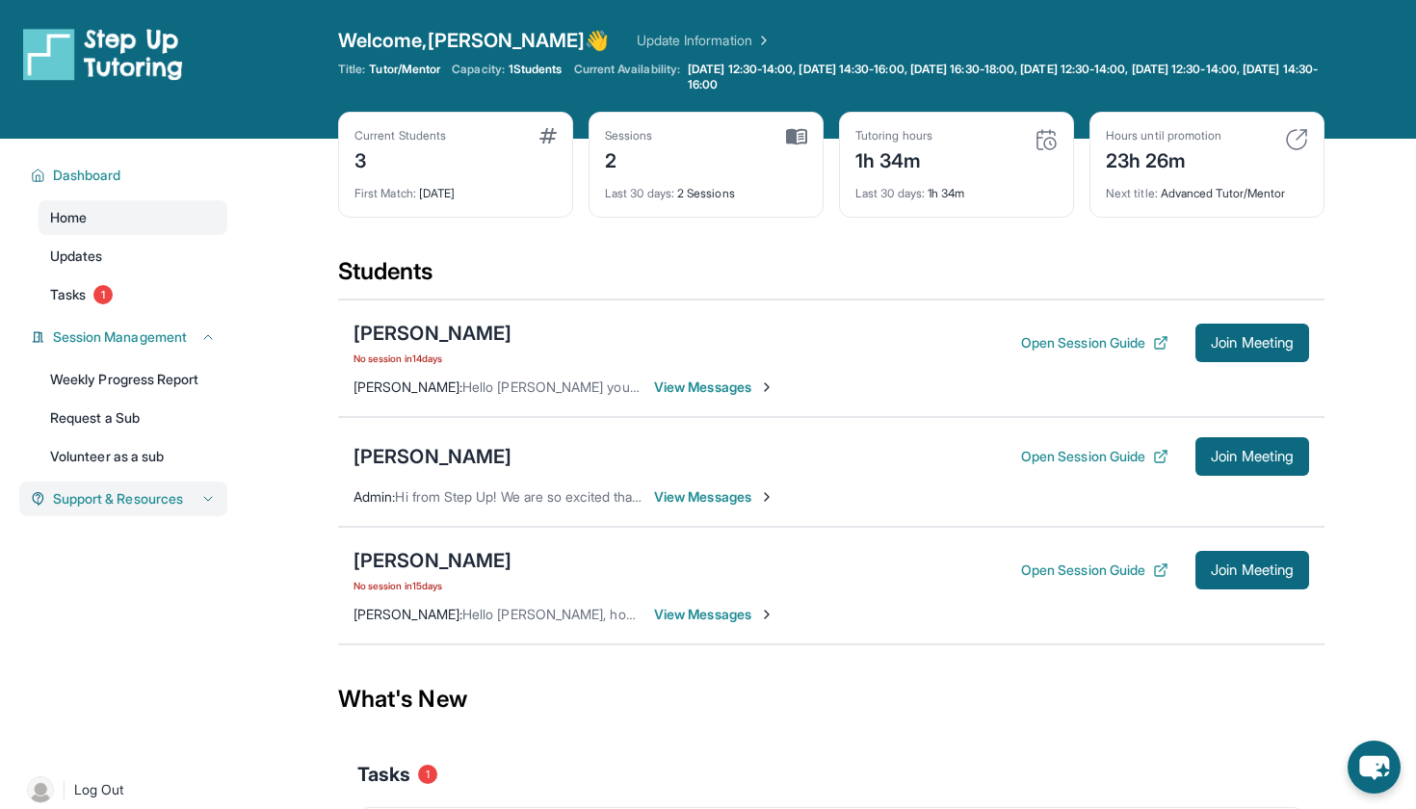
click at [115, 506] on span "Support & Resources" at bounding box center [118, 498] width 130 height 19
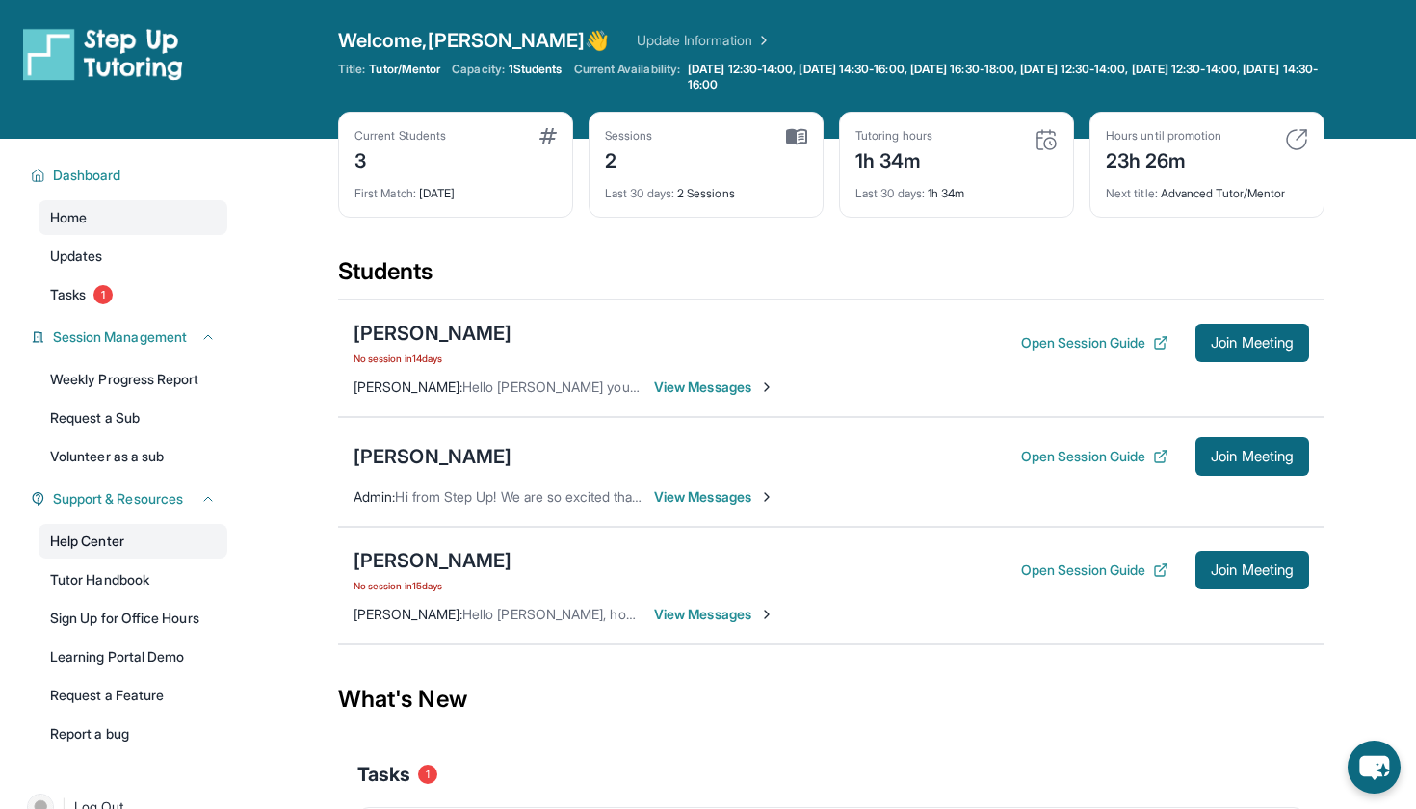
click at [94, 540] on link "Help Center" at bounding box center [133, 541] width 189 height 35
click at [105, 655] on link "Learning Portal Demo" at bounding box center [133, 657] width 189 height 35
click at [1153, 457] on icon at bounding box center [1160, 456] width 15 height 15
click at [400, 460] on div "[PERSON_NAME]" at bounding box center [433, 456] width 158 height 27
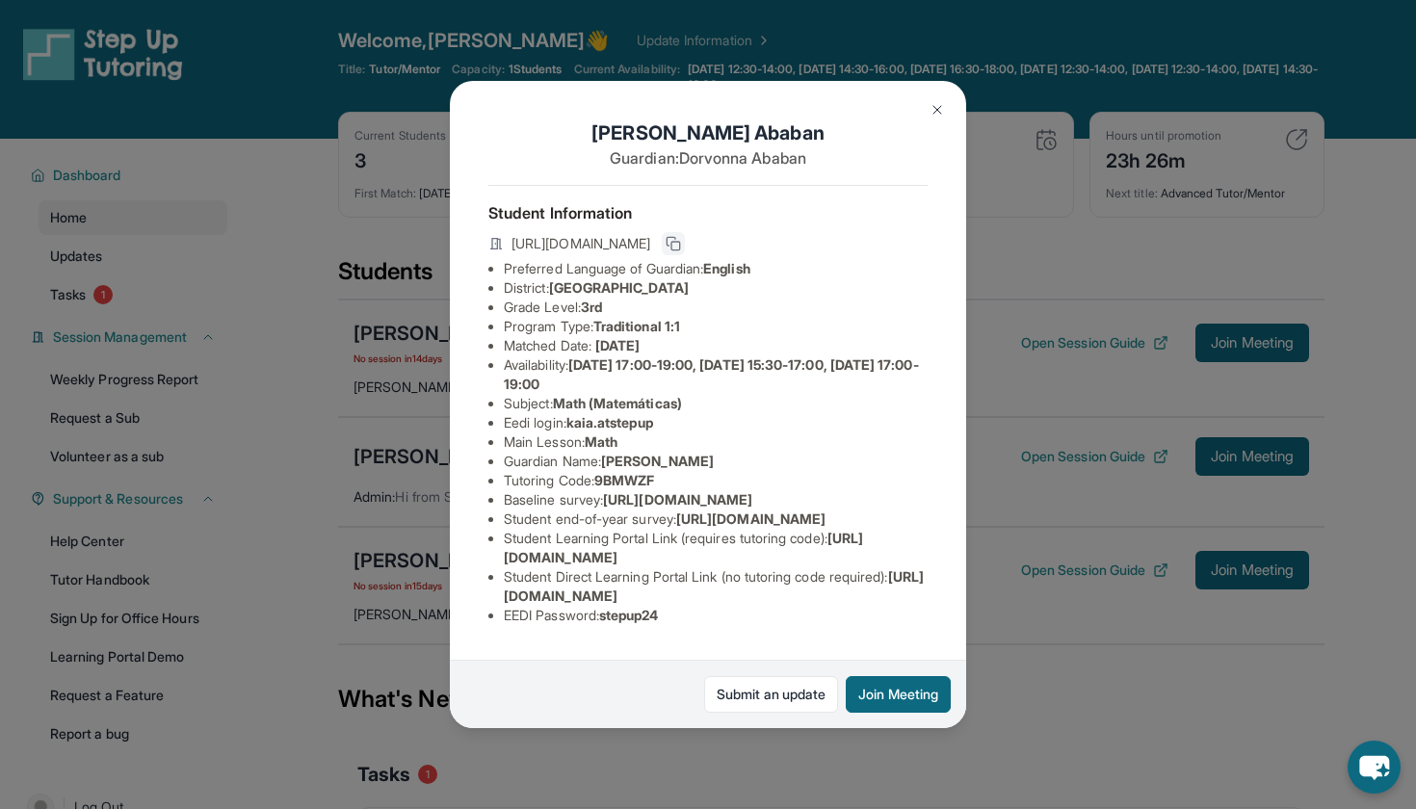
click at [681, 243] on icon at bounding box center [673, 243] width 15 height 15
click at [681, 246] on icon at bounding box center [673, 243] width 15 height 15
click at [1014, 264] on div "[PERSON_NAME] Guardian: [PERSON_NAME] Student Information [URL][DOMAIN_NAME] Pr…" at bounding box center [708, 404] width 1416 height 809
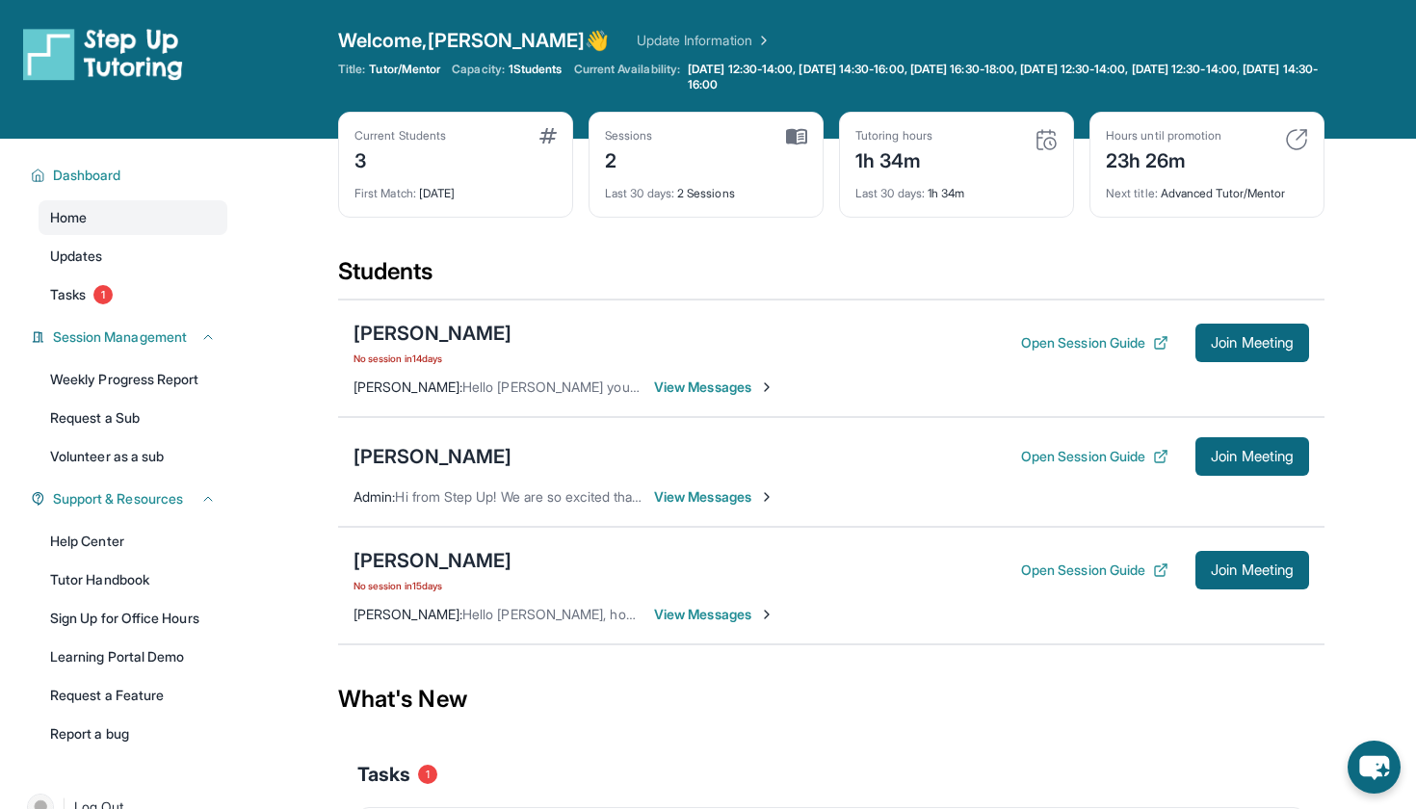
click at [703, 496] on span "View Messages" at bounding box center [714, 496] width 120 height 19
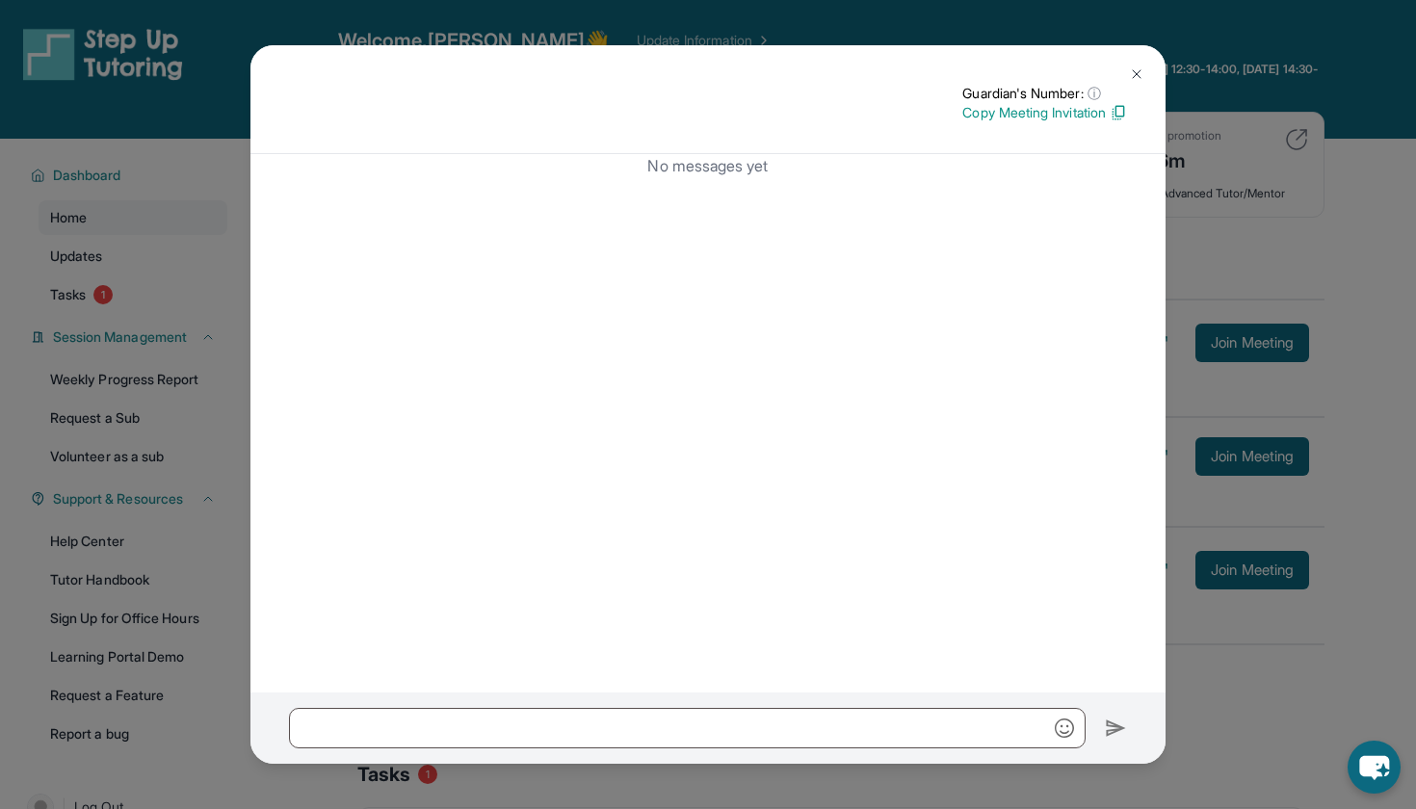
click at [1111, 111] on img at bounding box center [1118, 112] width 17 height 17
click at [1145, 74] on button at bounding box center [1137, 74] width 39 height 39
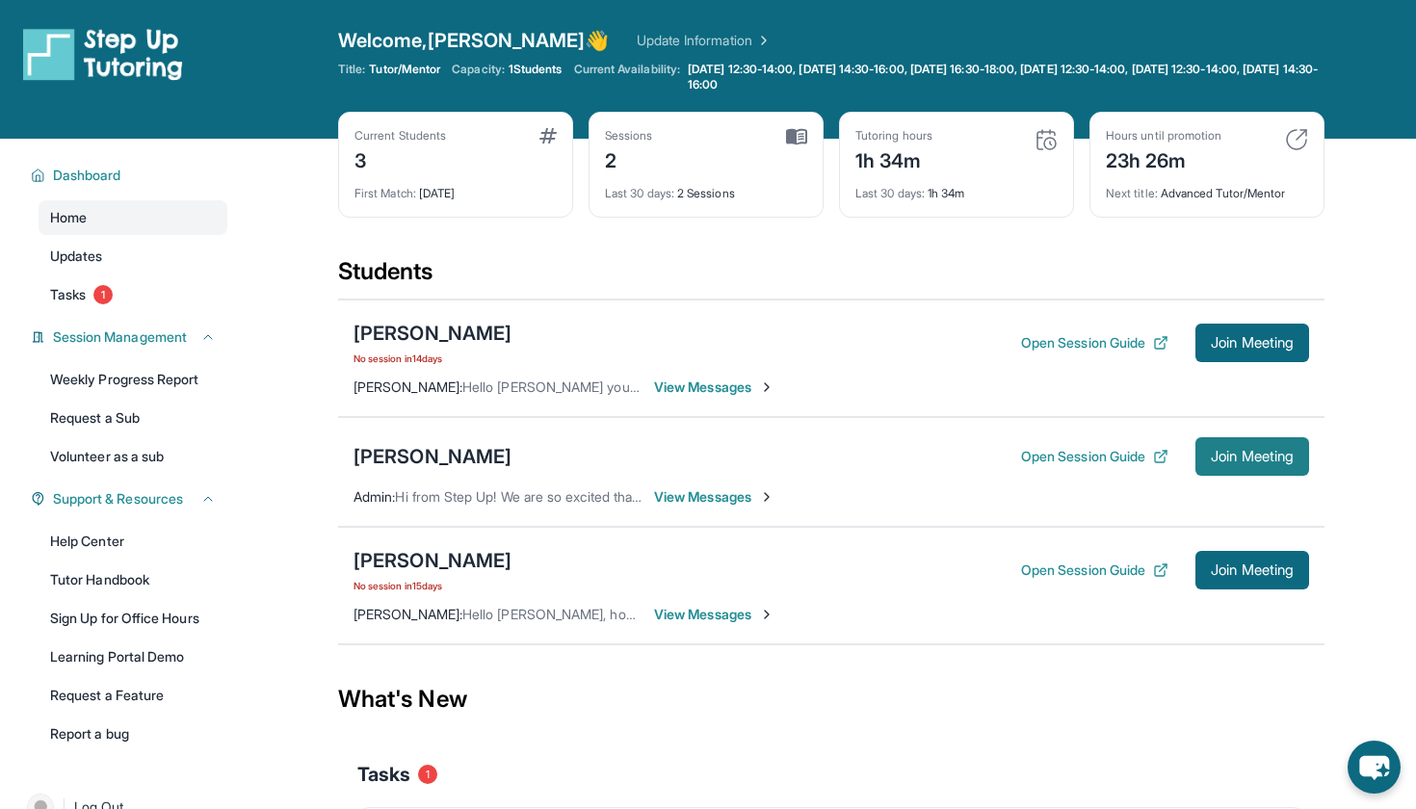
click at [1250, 465] on button "Join Meeting" at bounding box center [1253, 456] width 114 height 39
click at [1268, 456] on span "Join Meeting" at bounding box center [1252, 457] width 83 height 12
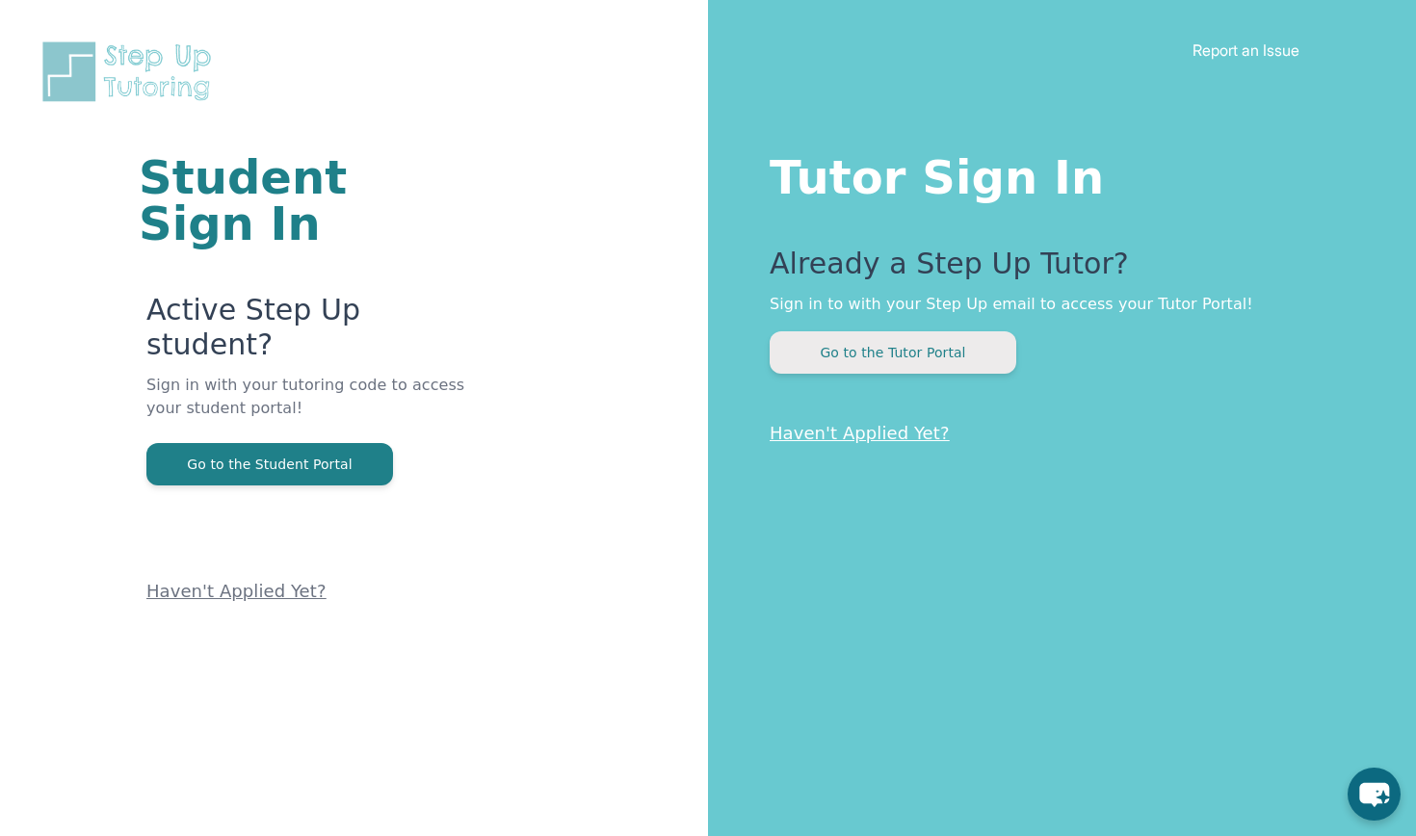
click at [947, 337] on button "Go to the Tutor Portal" at bounding box center [893, 352] width 247 height 42
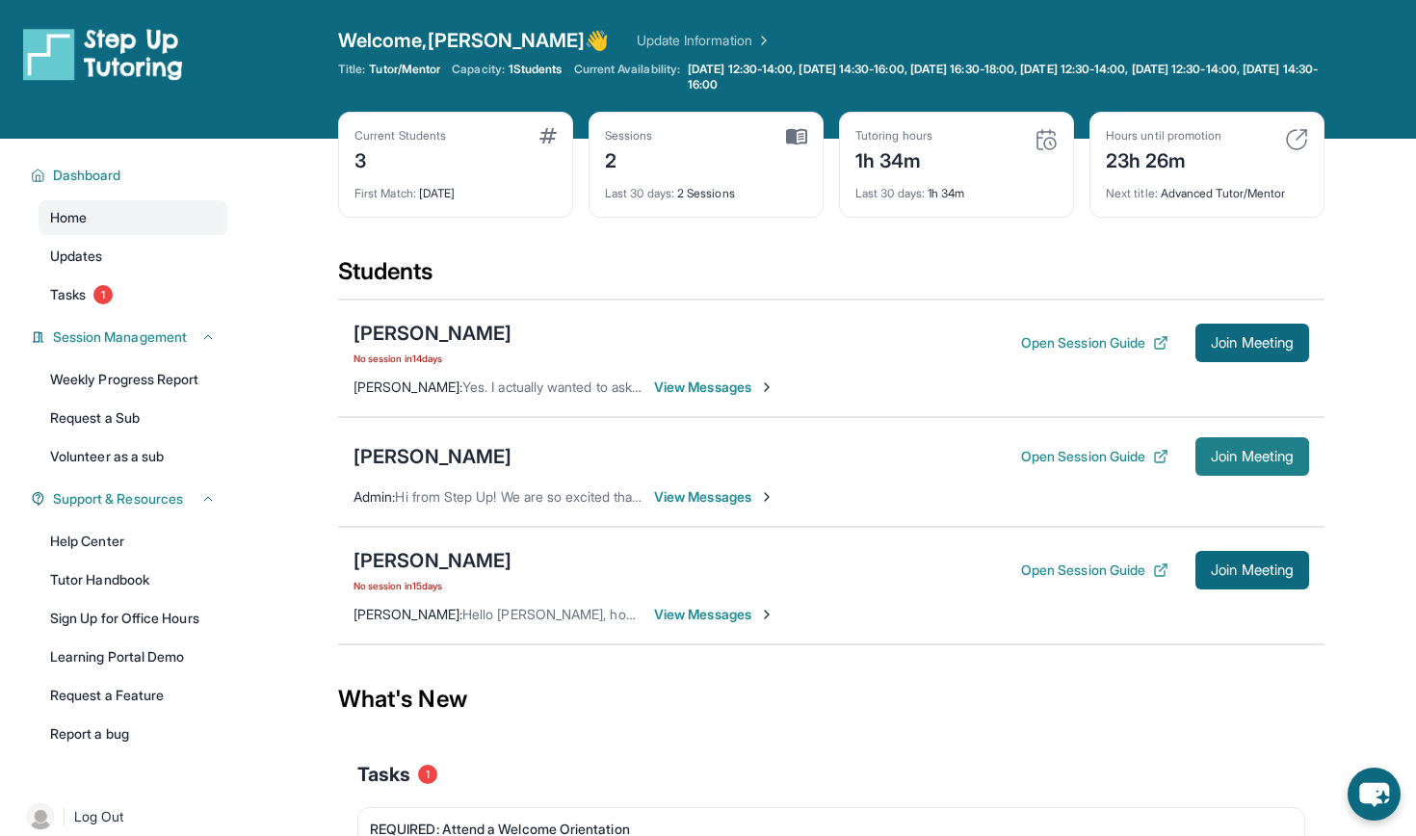
click at [1231, 460] on span "Join Meeting" at bounding box center [1252, 457] width 83 height 12
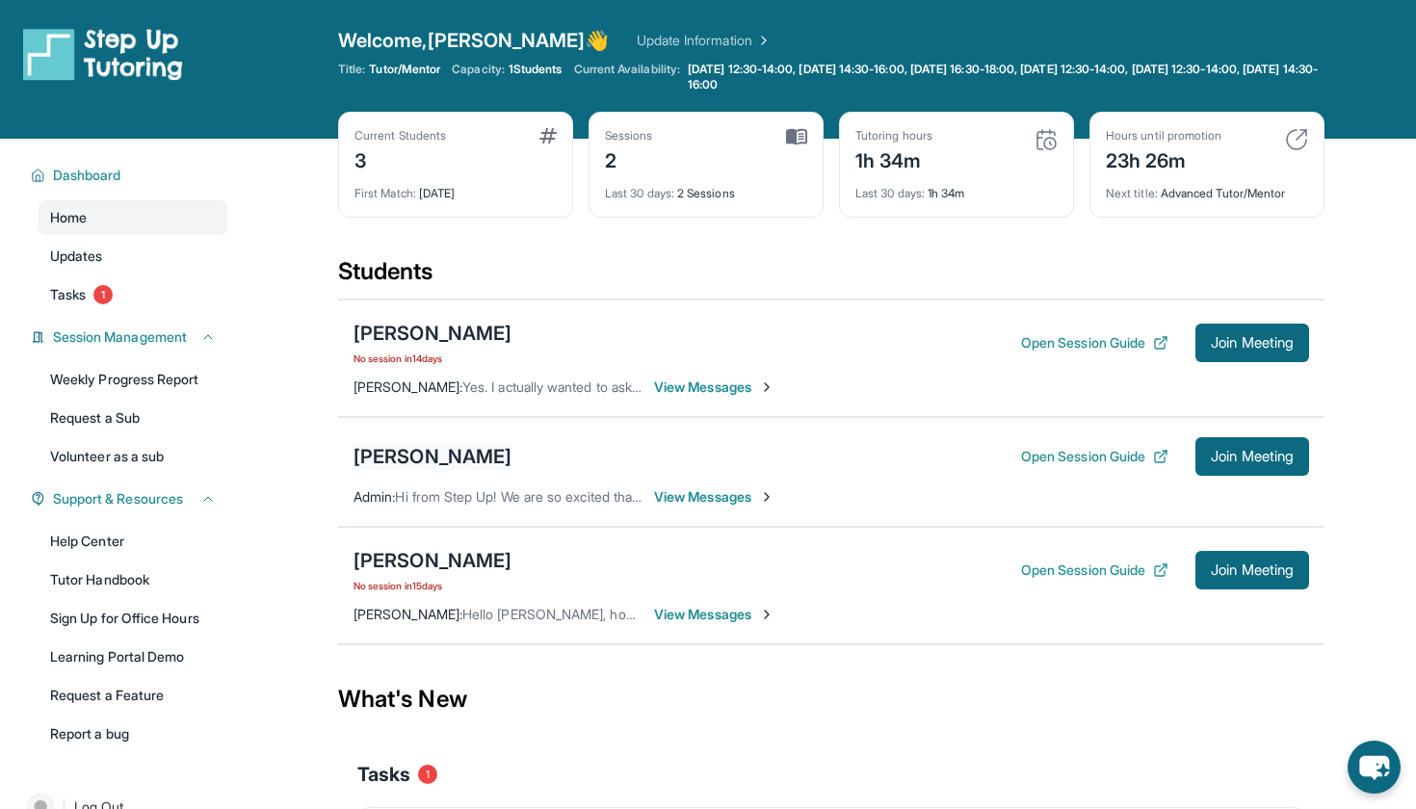
click at [417, 458] on div "[PERSON_NAME]" at bounding box center [433, 456] width 158 height 27
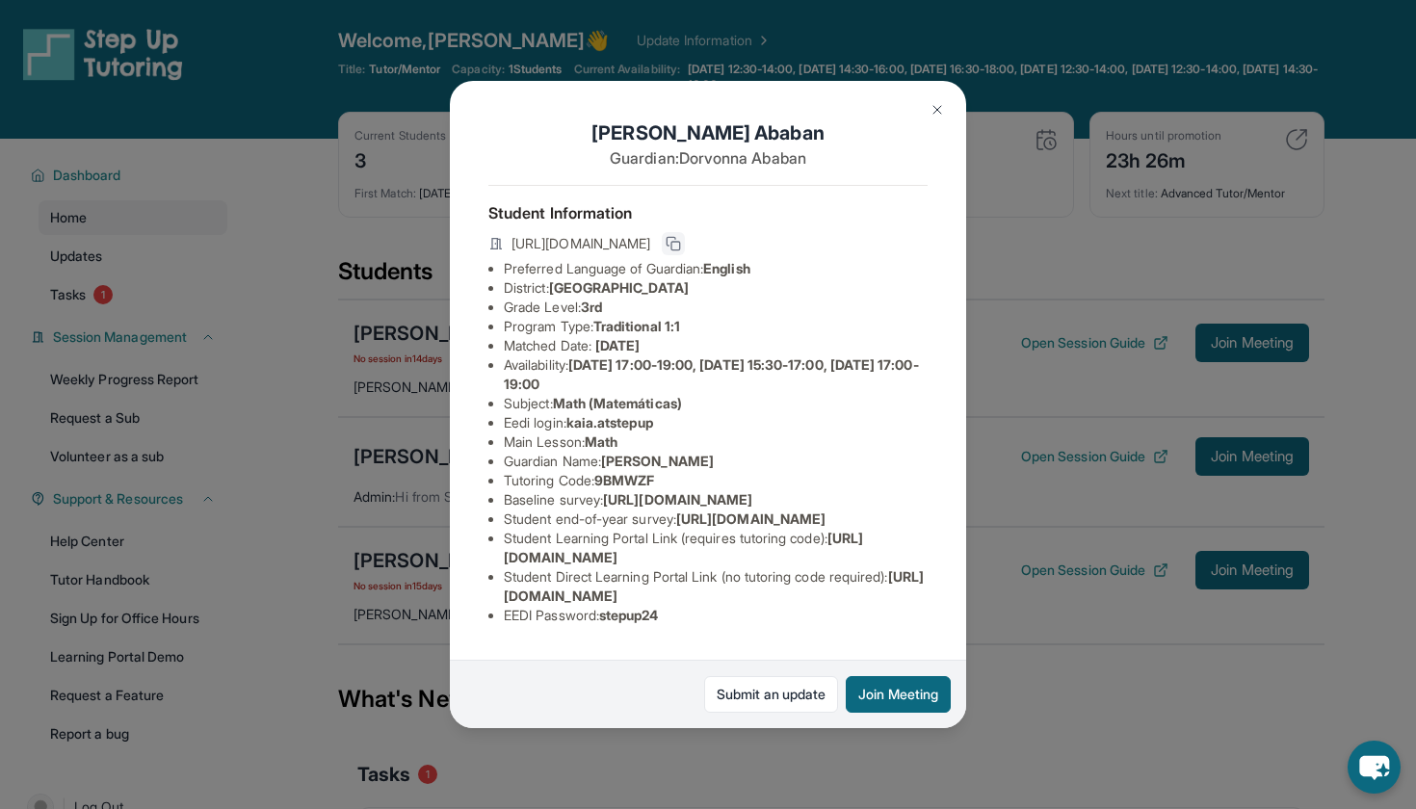
click at [681, 248] on icon at bounding box center [673, 243] width 15 height 15
click at [1013, 41] on div "[PERSON_NAME] Guardian: [PERSON_NAME] Student Information [URL][DOMAIN_NAME] Pr…" at bounding box center [708, 404] width 1416 height 809
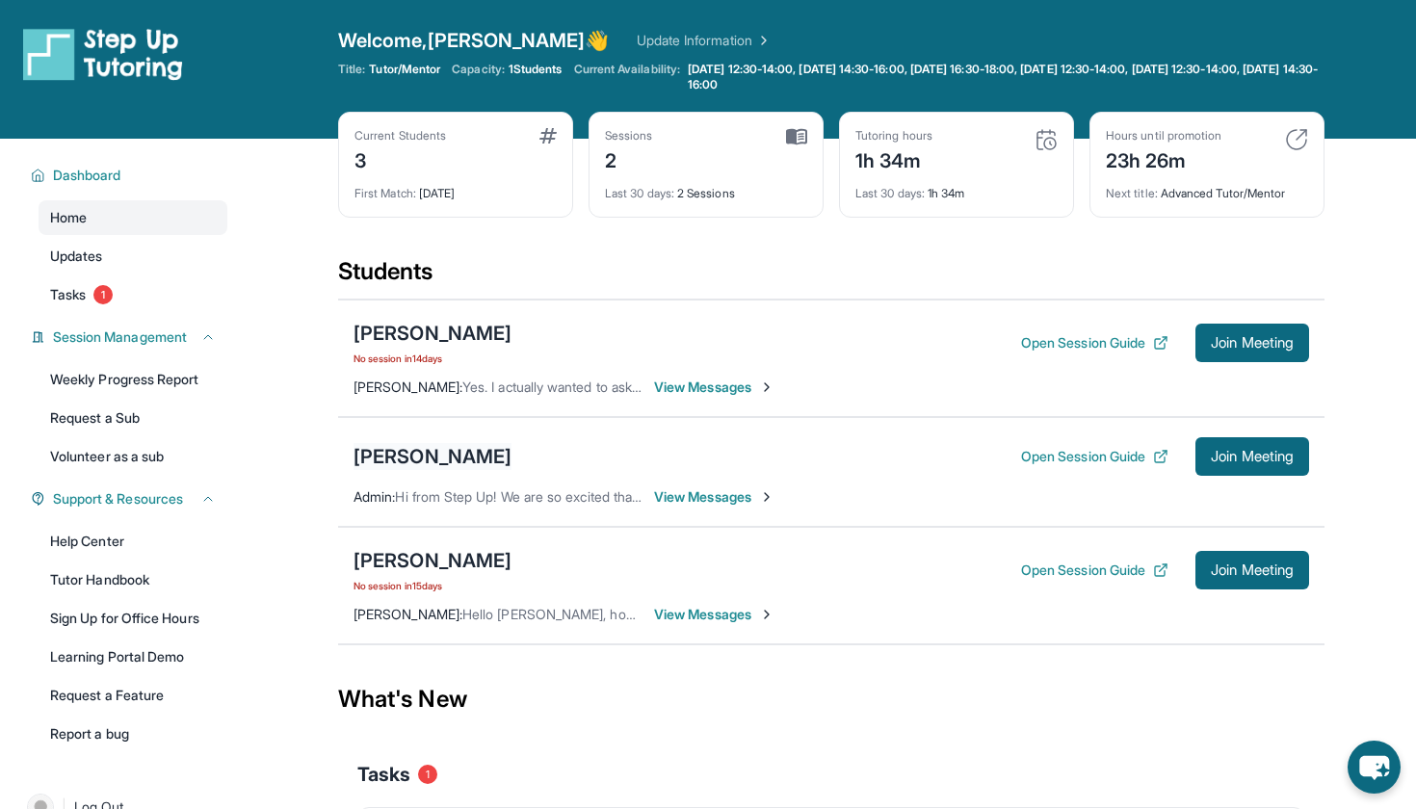
click at [418, 453] on div "[PERSON_NAME]" at bounding box center [433, 456] width 158 height 27
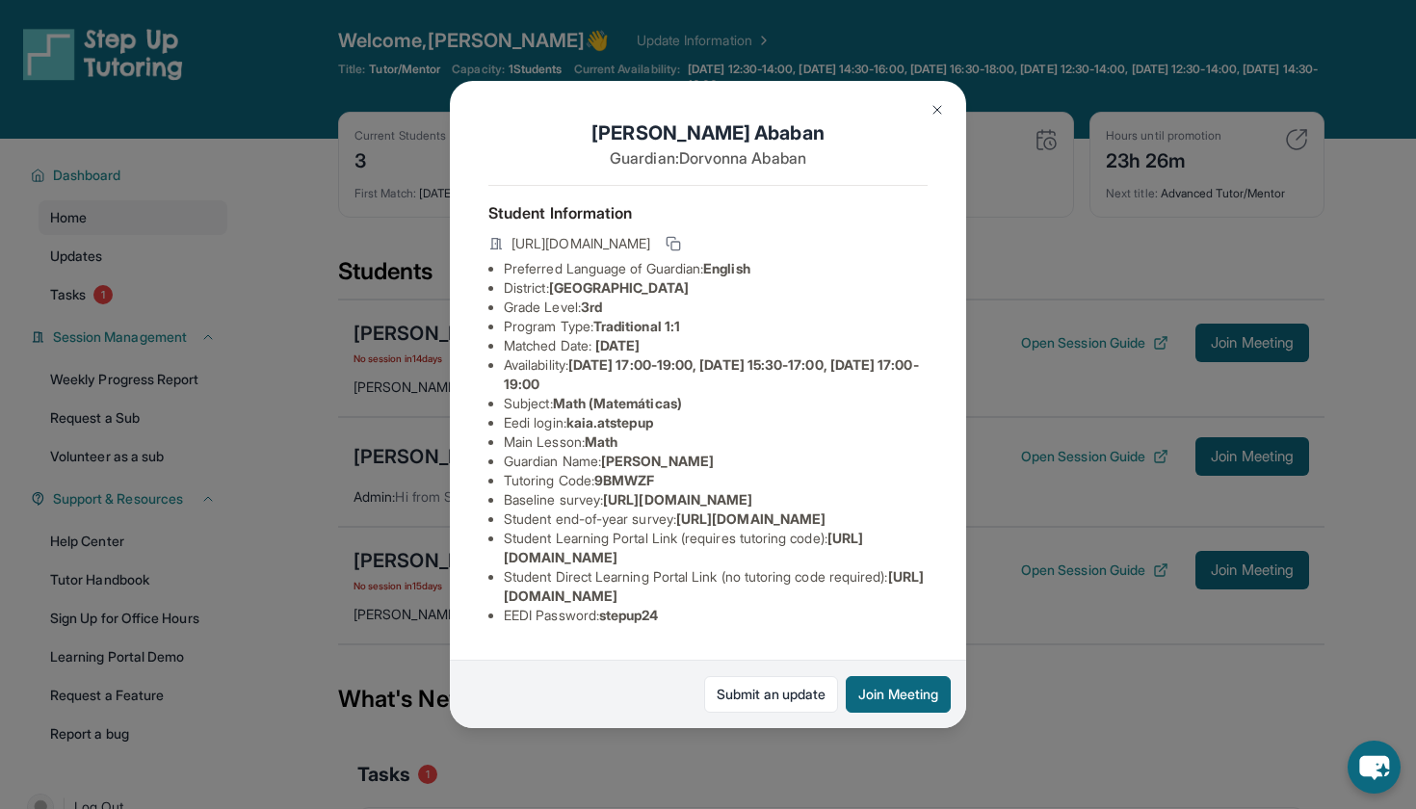
scroll to position [124, 2]
drag, startPoint x: 607, startPoint y: 626, endPoint x: 676, endPoint y: 626, distance: 69.4
click at [676, 625] on li "EEDI Password : stepup24" at bounding box center [716, 615] width 424 height 19
copy li "stepup24"
